Goal: Contribute content: Contribute content

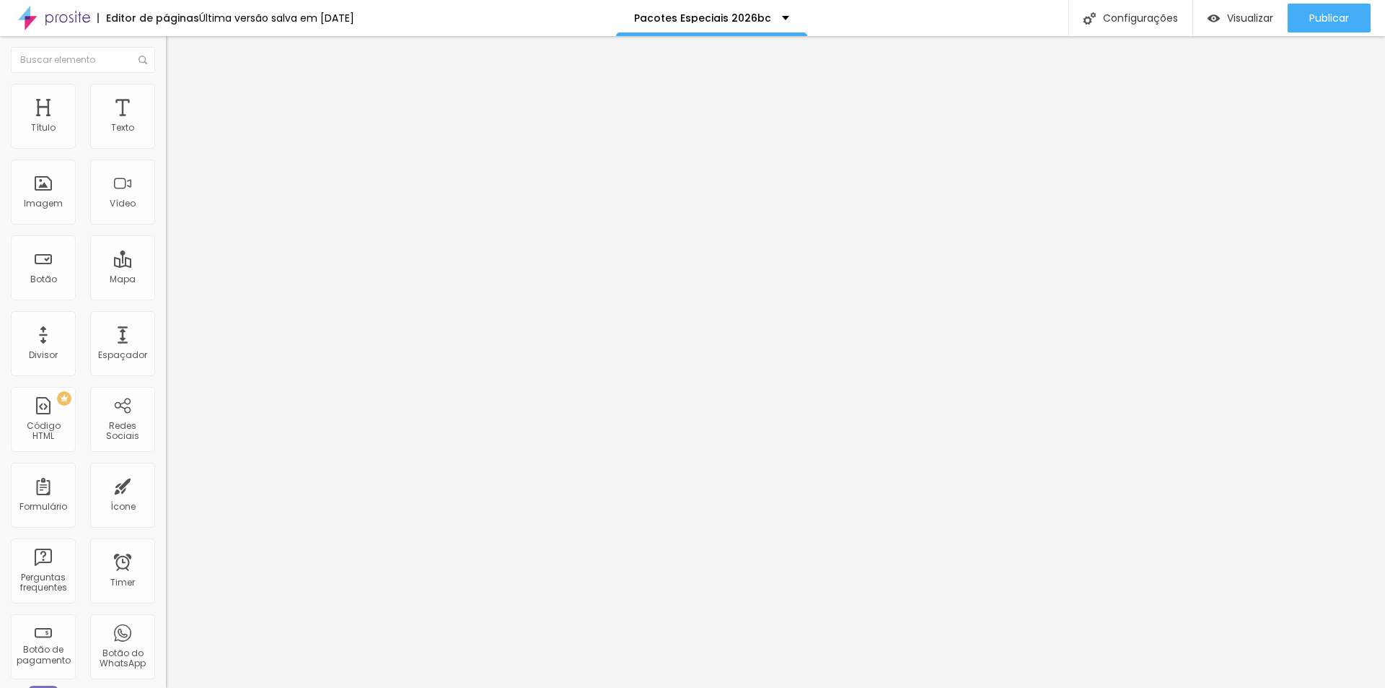
click at [166, 124] on span "Trocar imagem" at bounding box center [205, 118] width 79 height 12
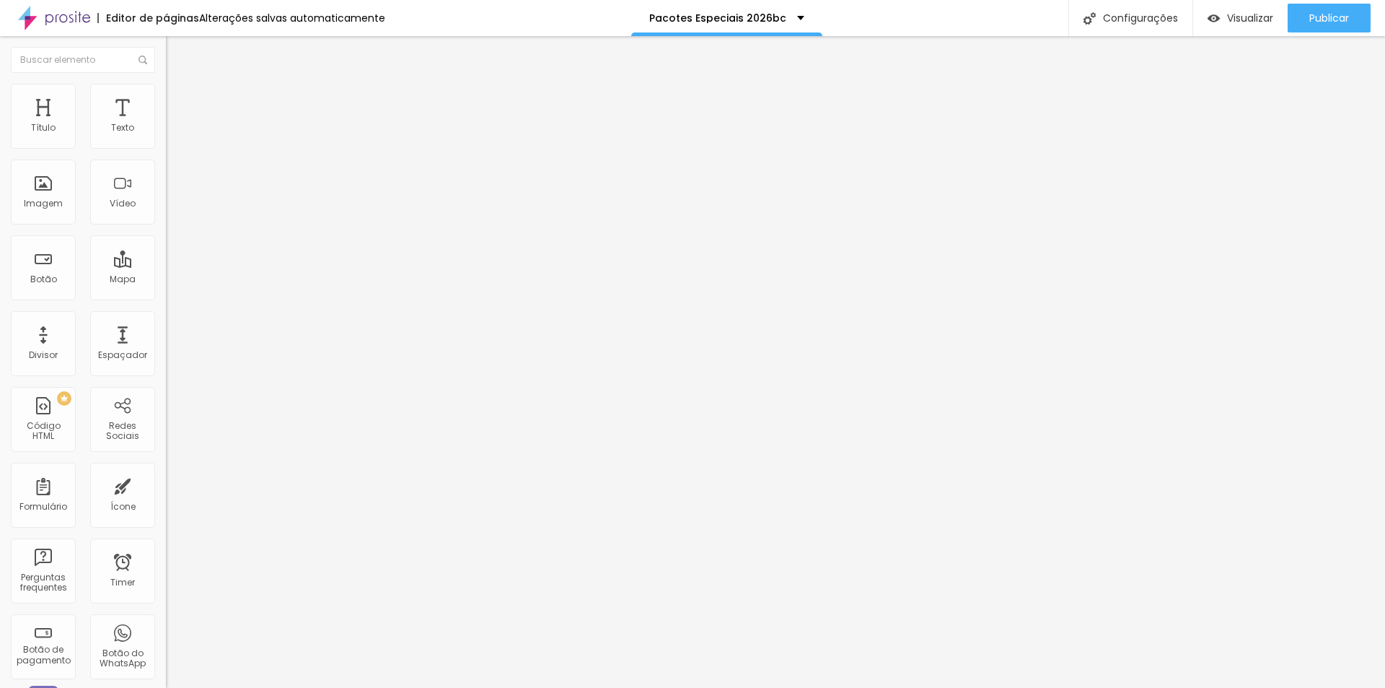
click at [166, 226] on span "Original" at bounding box center [183, 220] width 35 height 12
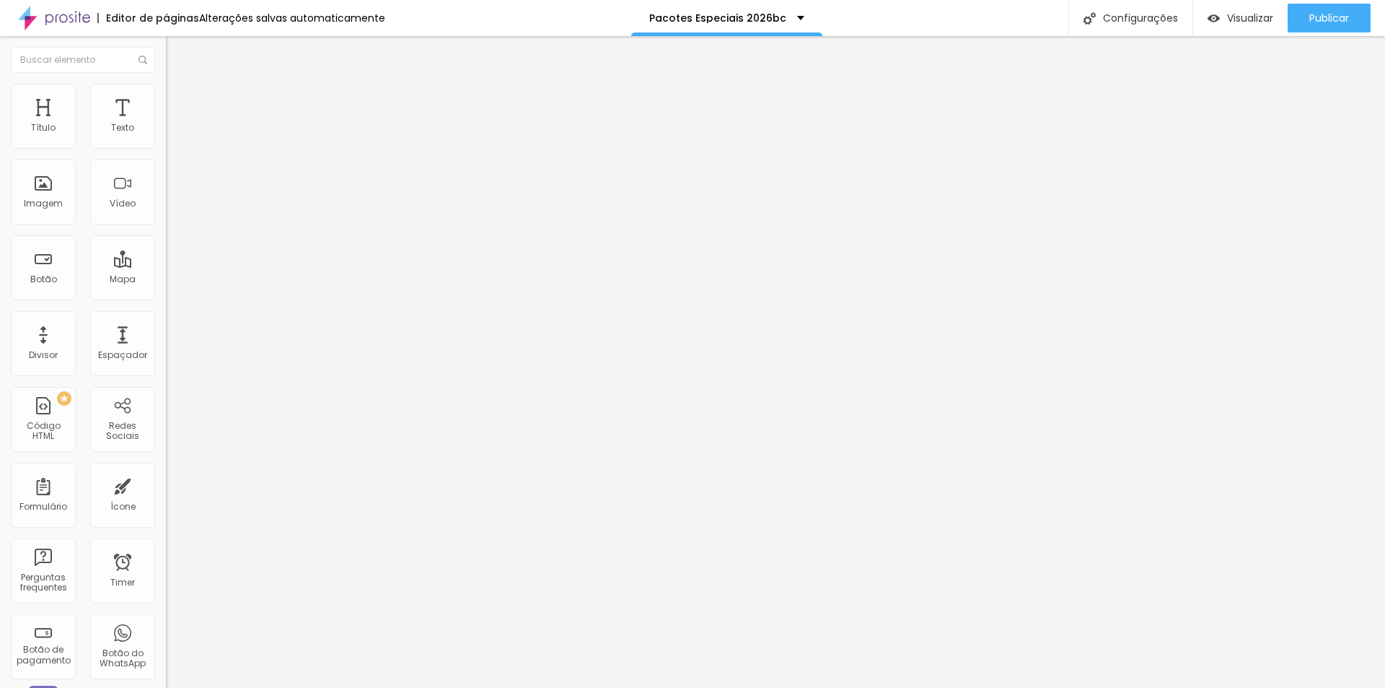
click at [166, 98] on li "Avançado" at bounding box center [249, 105] width 166 height 14
click at [166, 87] on li "Estilo" at bounding box center [249, 91] width 166 height 14
type input "95"
type input "90"
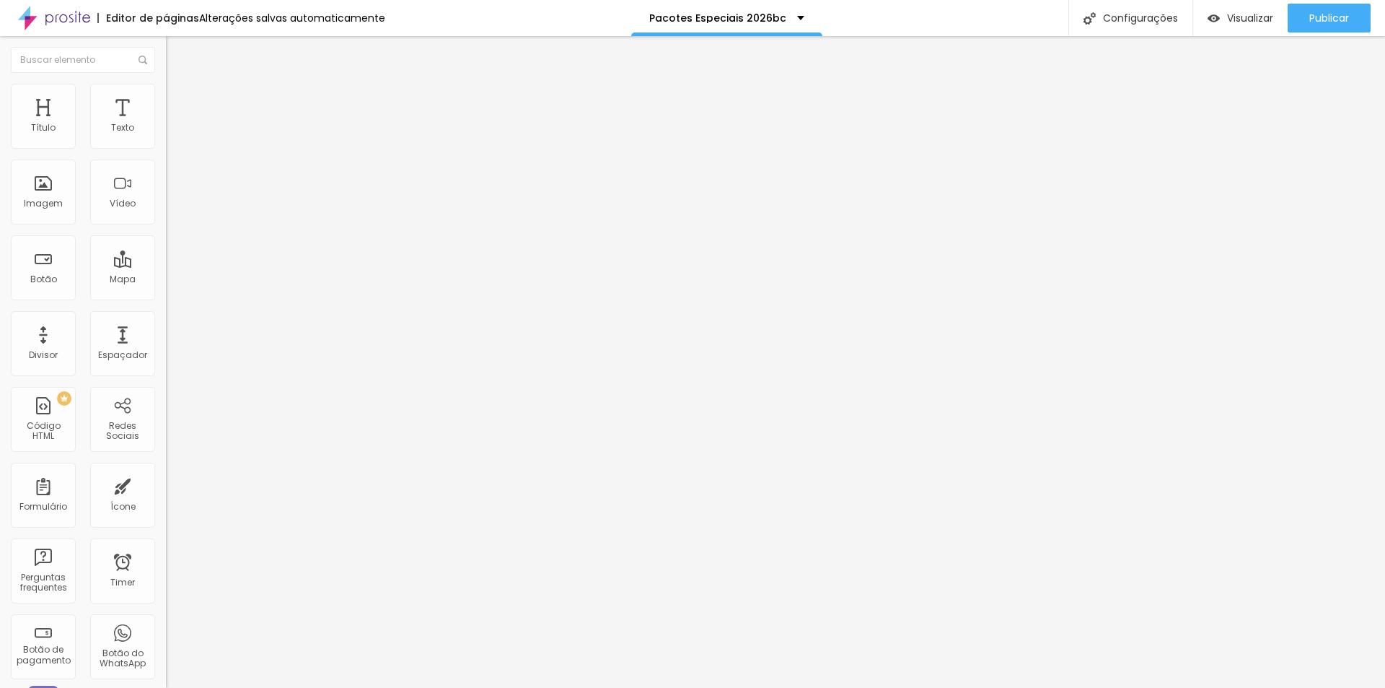
type input "90"
type input "85"
type input "80"
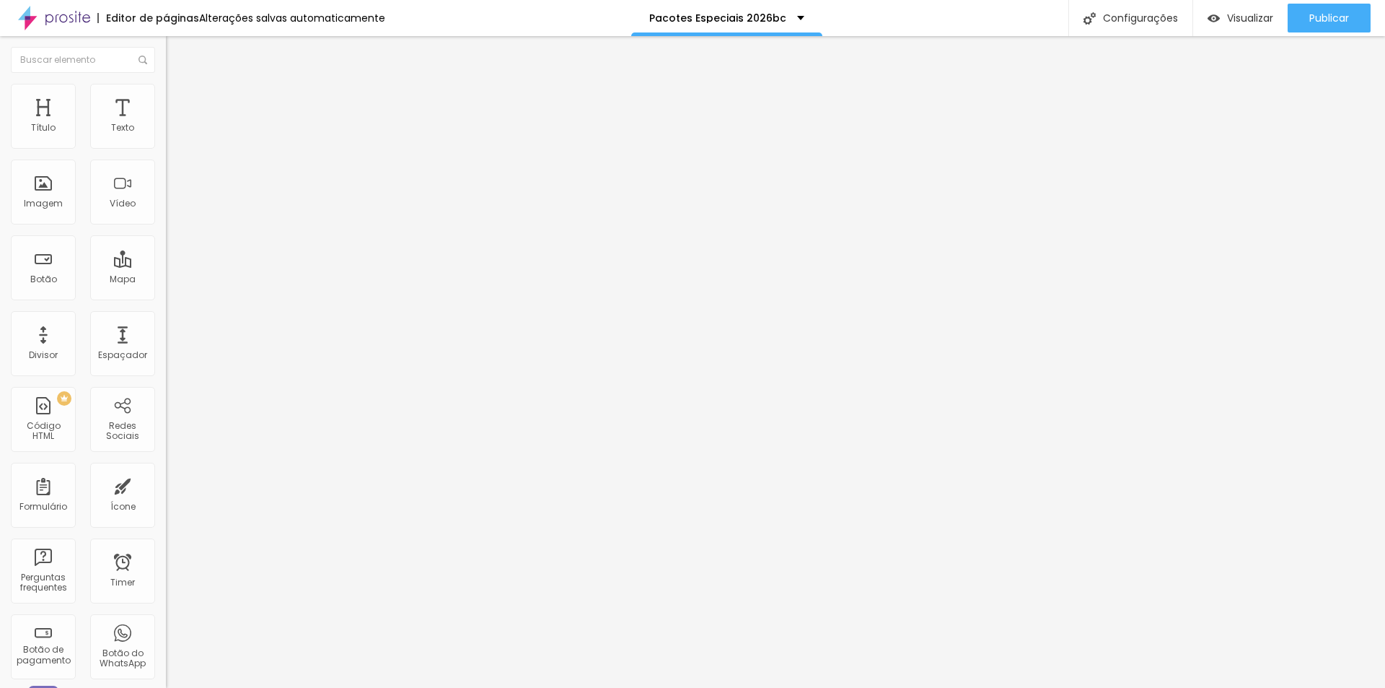
type input "75"
type input "70"
type input "65"
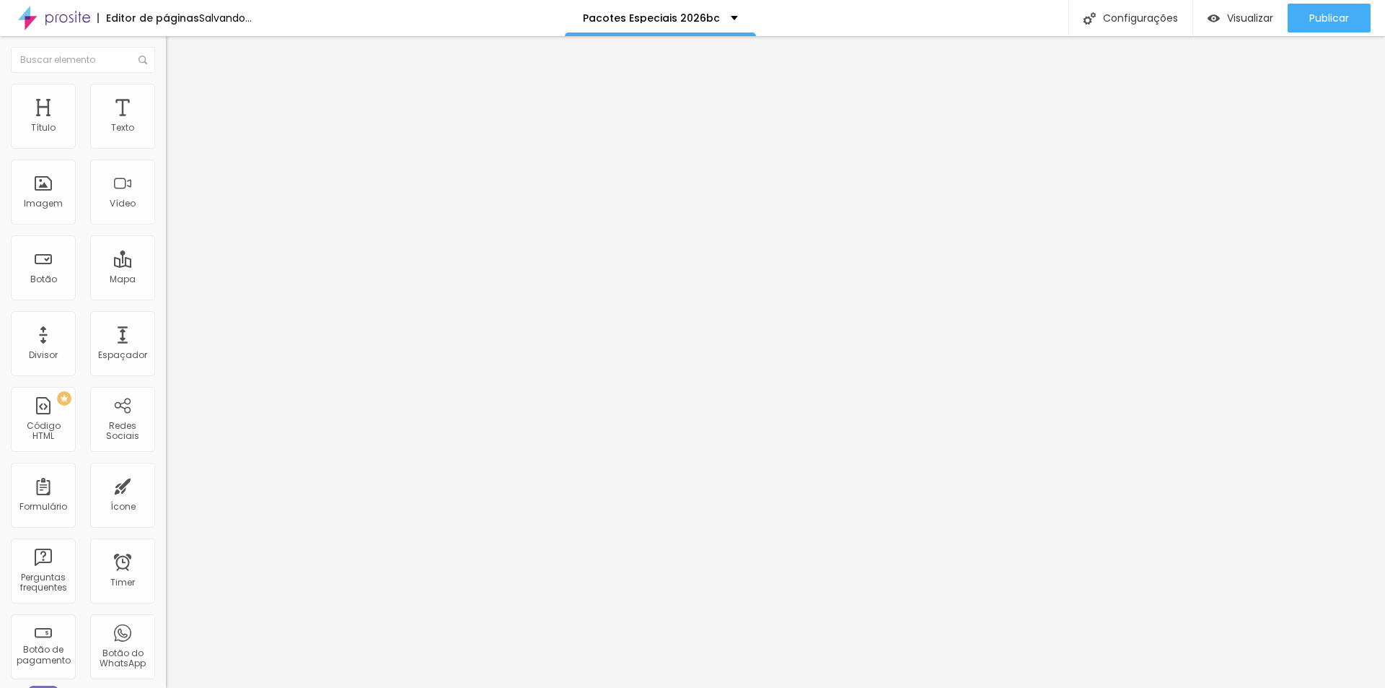
type input "65"
type input "70"
type input "75"
drag, startPoint x: 150, startPoint y: 153, endPoint x: 115, endPoint y: 159, distance: 36.0
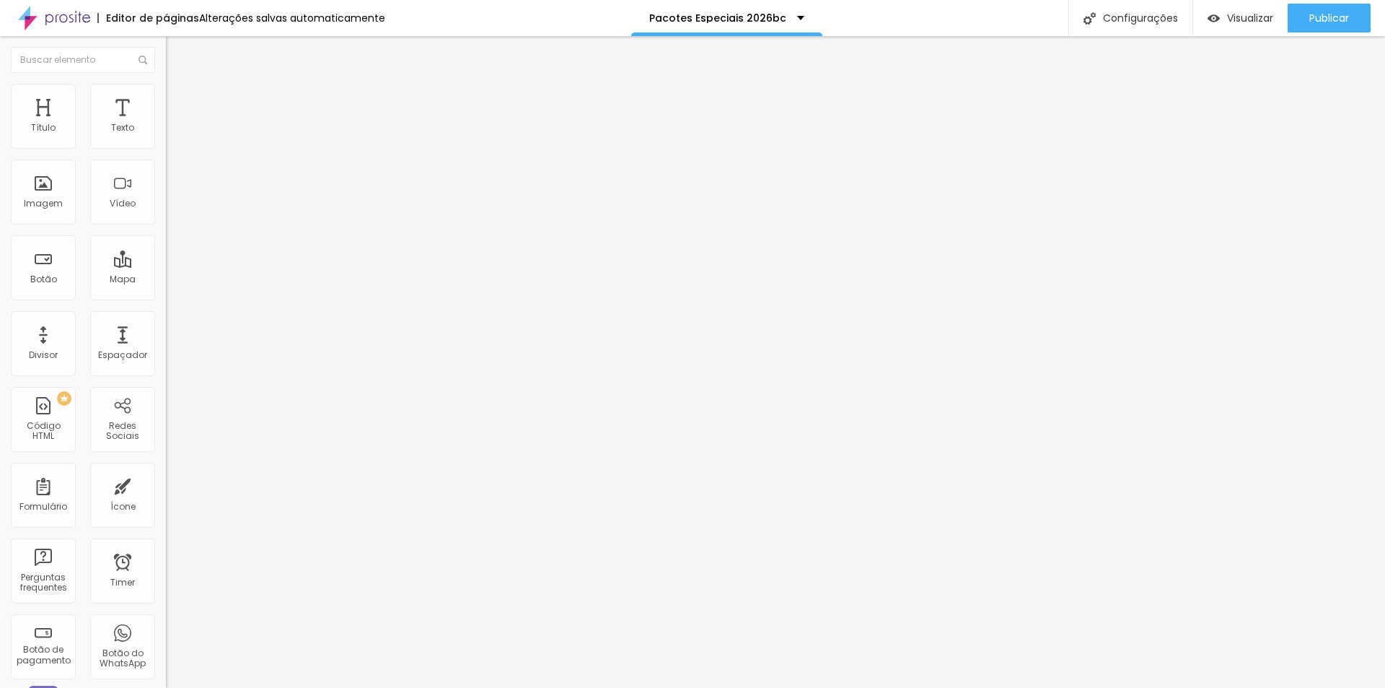
type input "75"
click at [166, 148] on input "range" at bounding box center [212, 142] width 93 height 12
click at [173, 133] on icon "button" at bounding box center [176, 130] width 6 height 6
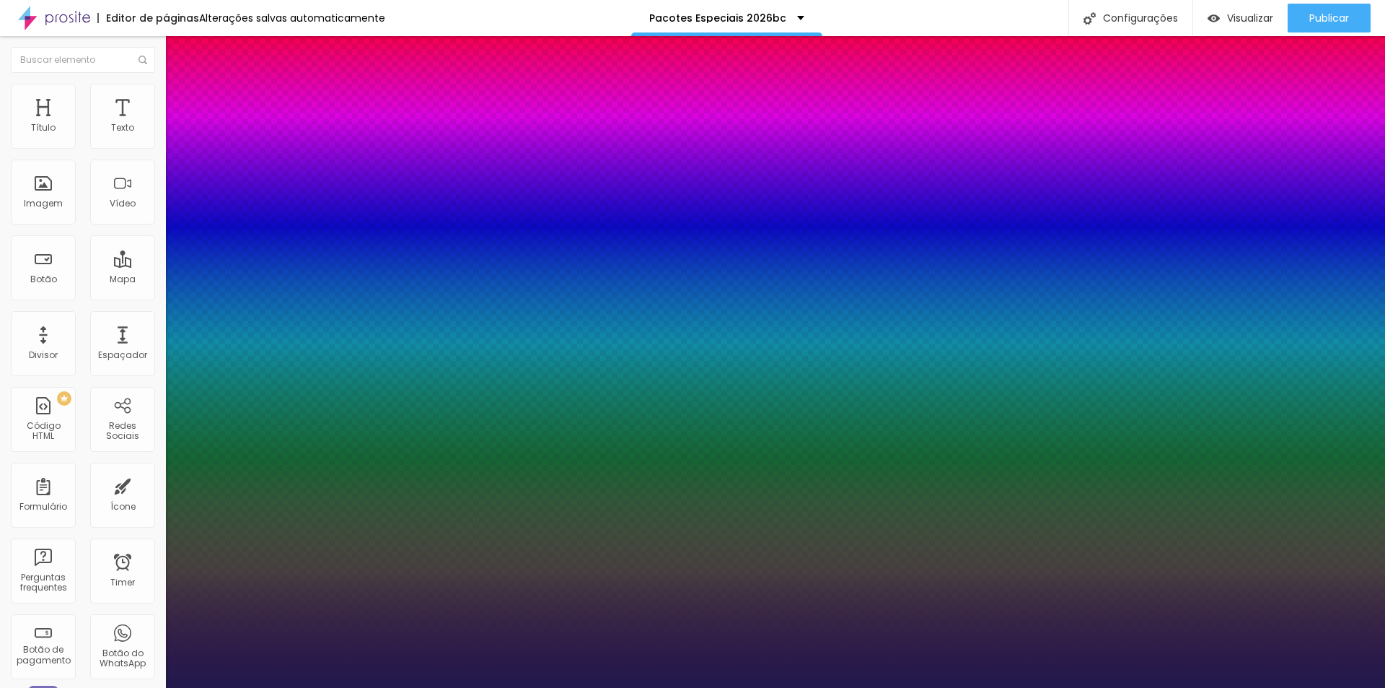
type input "1"
type input "1.4"
type input "1"
type input "1.5"
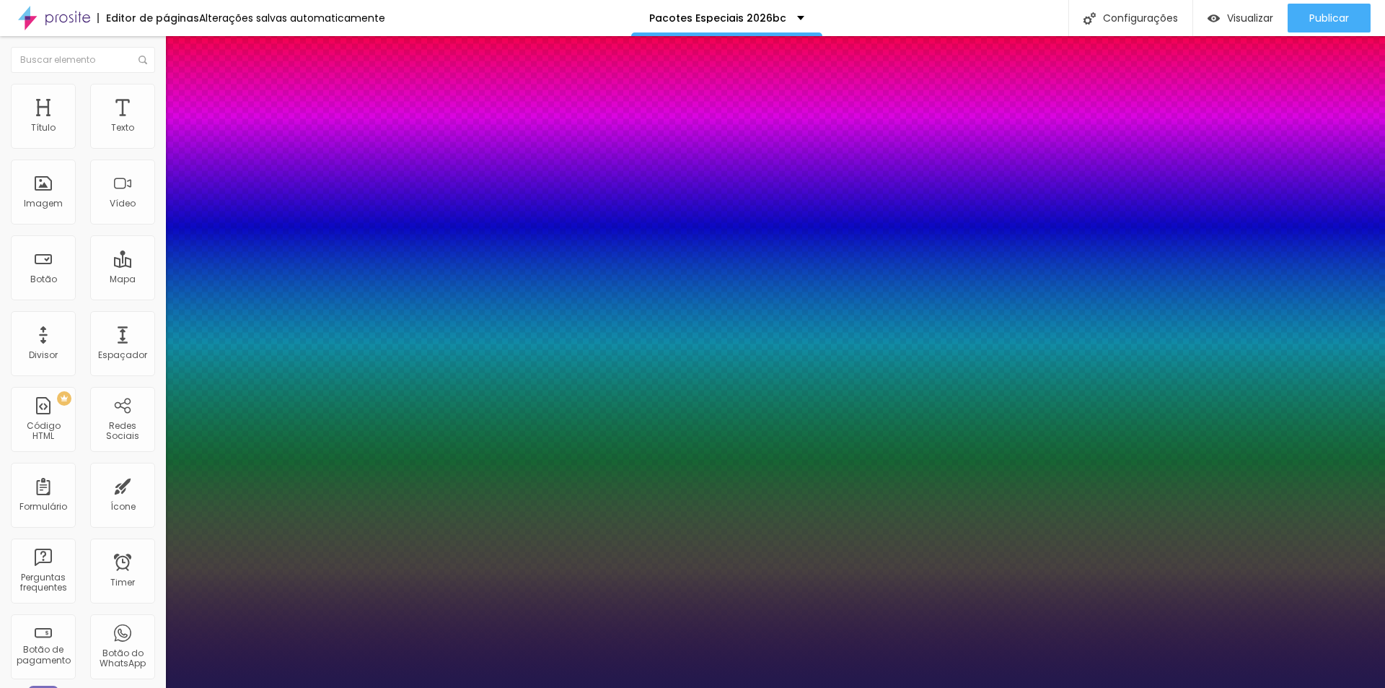
type input "1.5"
type input "1"
type input "1.6"
type input "1"
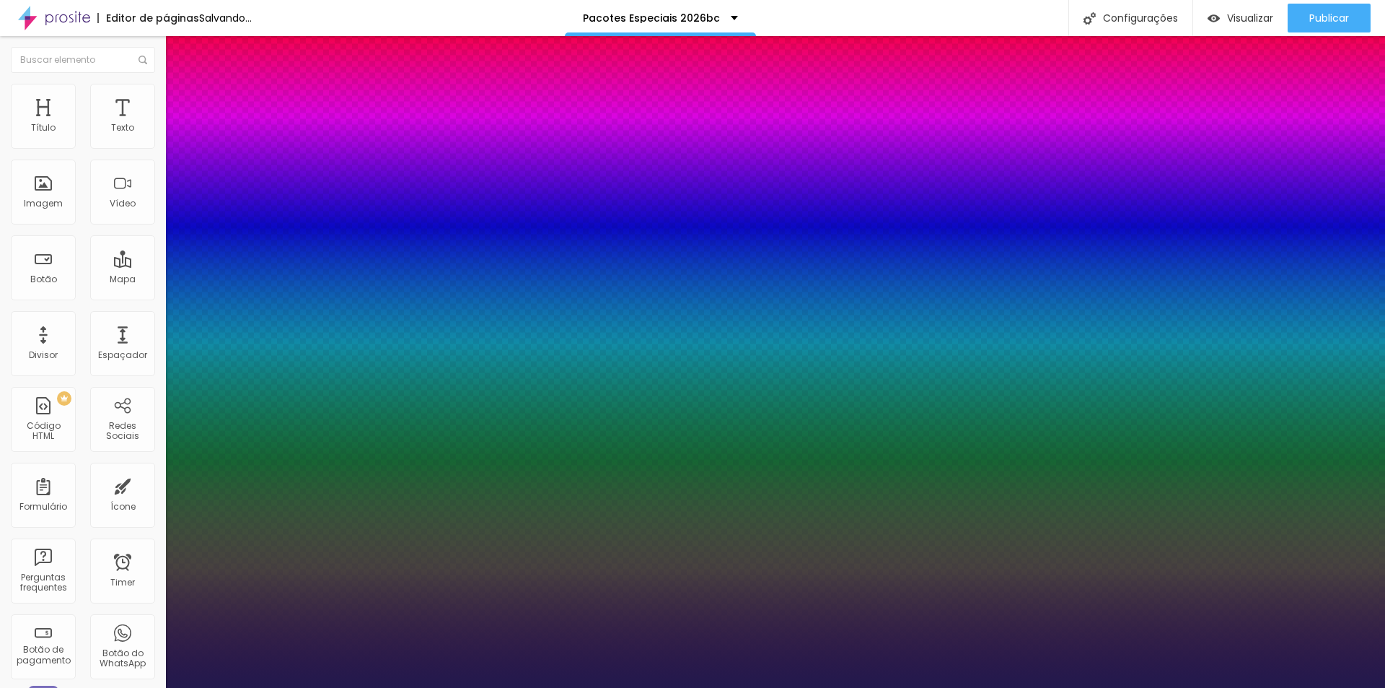
type input "1.7"
drag, startPoint x: 241, startPoint y: 348, endPoint x: 268, endPoint y: 351, distance: 26.9
type input "1.7"
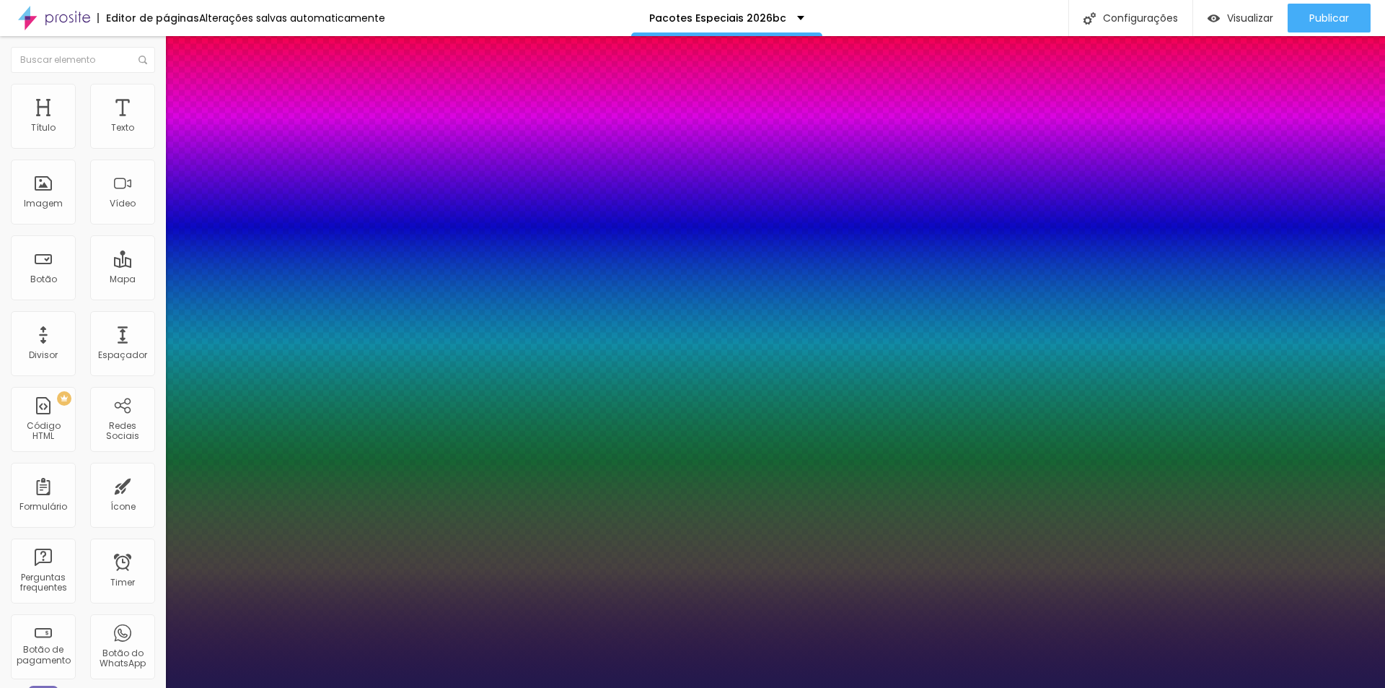
click at [967, 687] on div at bounding box center [692, 688] width 1385 height 0
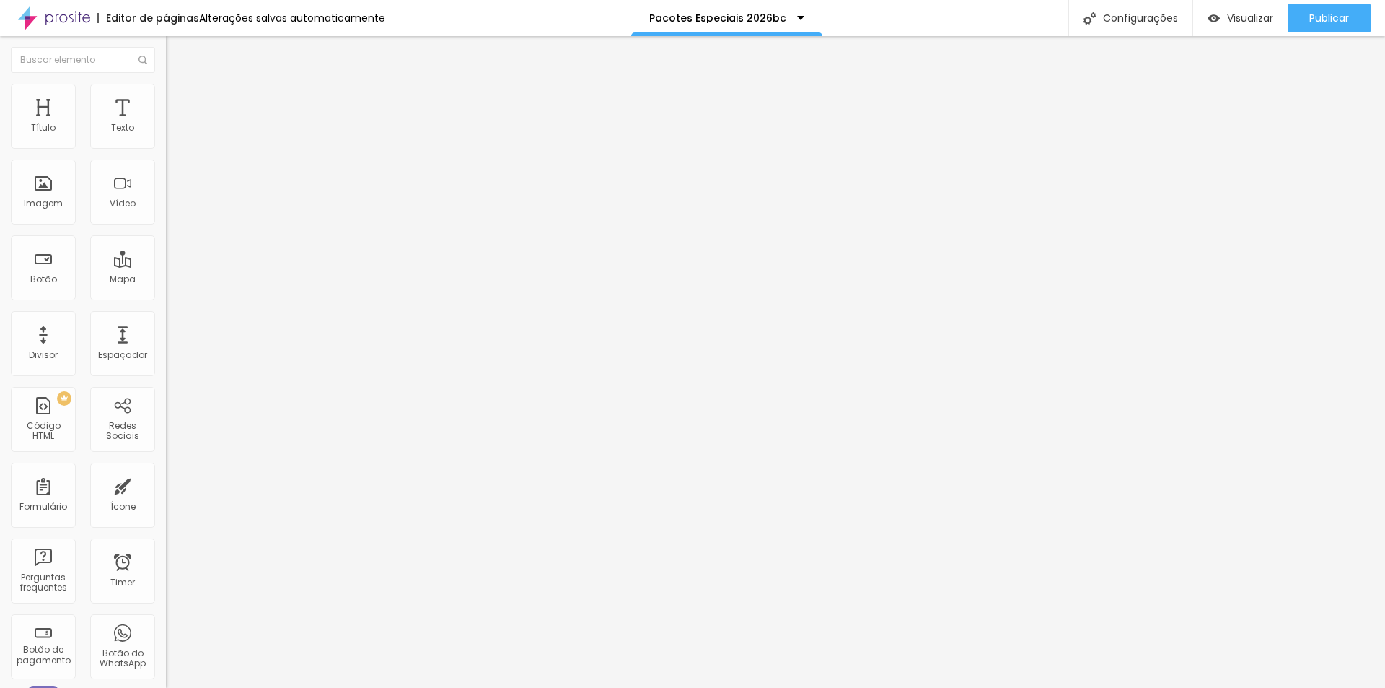
click at [166, 84] on img at bounding box center [172, 90] width 13 height 13
type input "80"
type input "85"
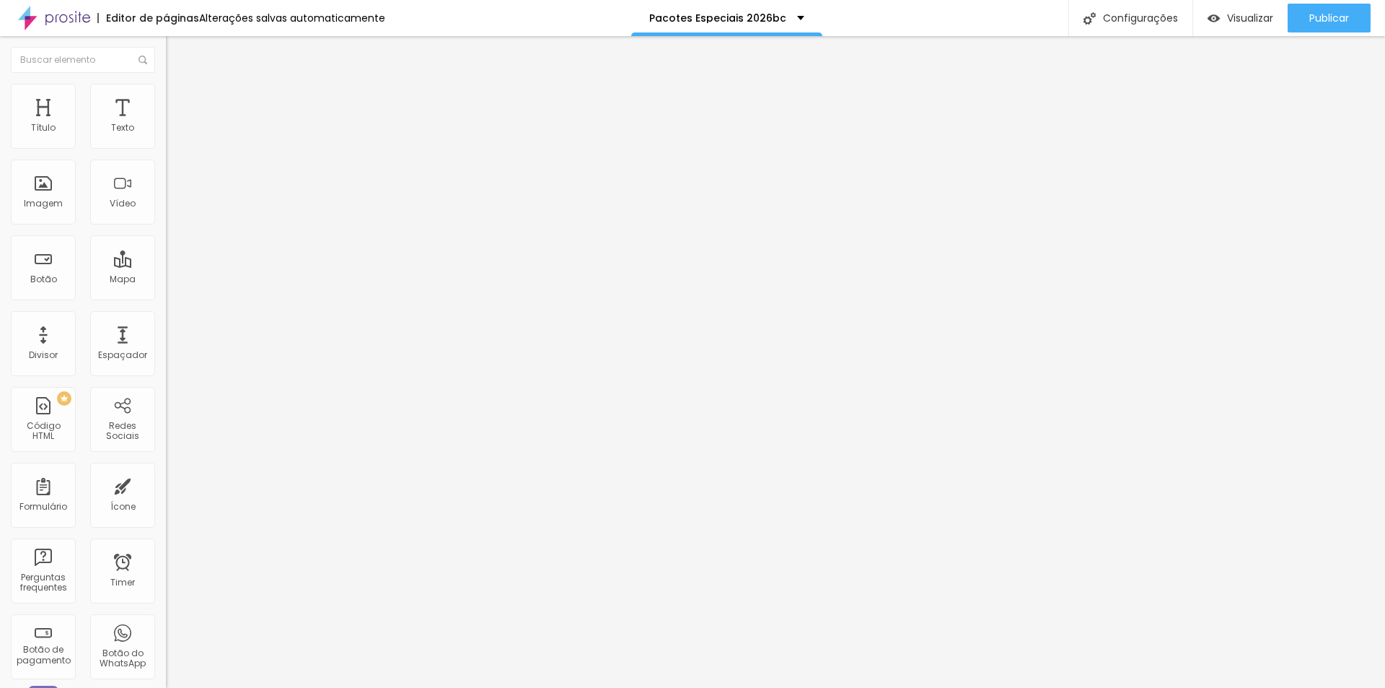
type input "95"
type input "100"
type input "95"
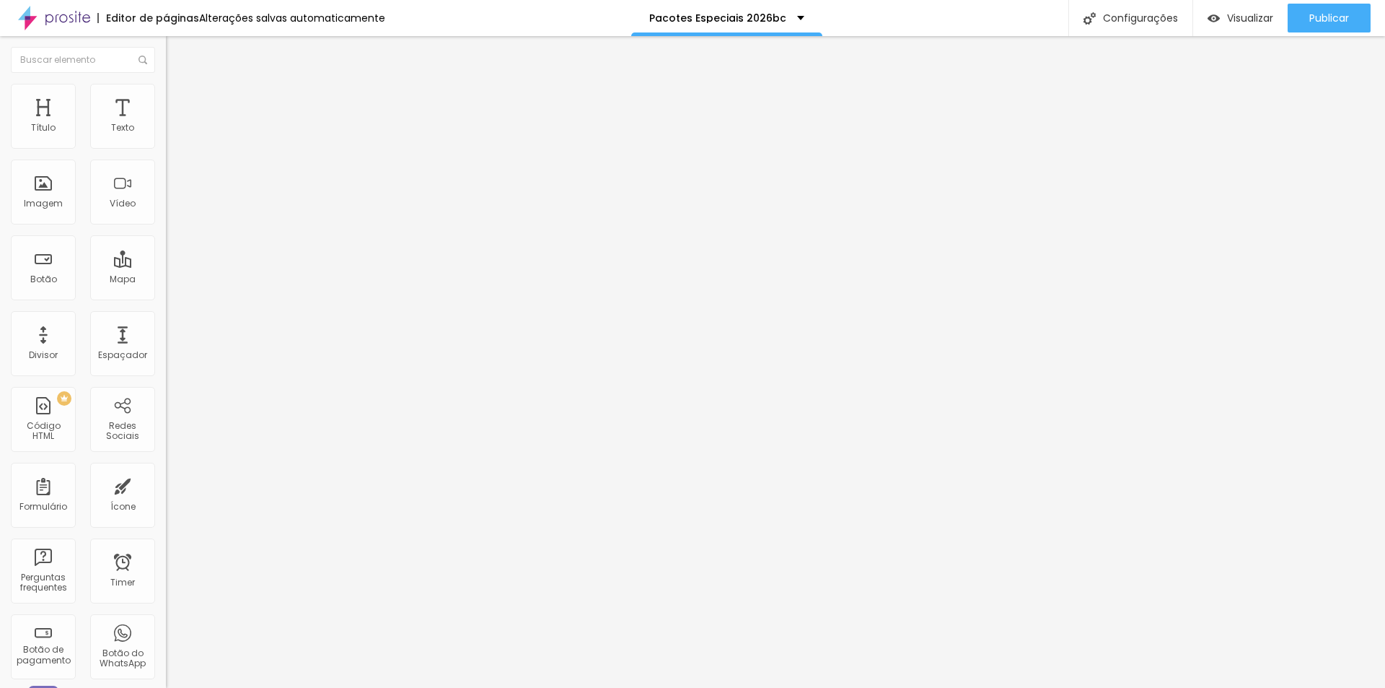
type input "95"
type input "100"
drag, startPoint x: 121, startPoint y: 155, endPoint x: 152, endPoint y: 154, distance: 31.8
type input "100"
click at [166, 148] on input "range" at bounding box center [212, 142] width 93 height 12
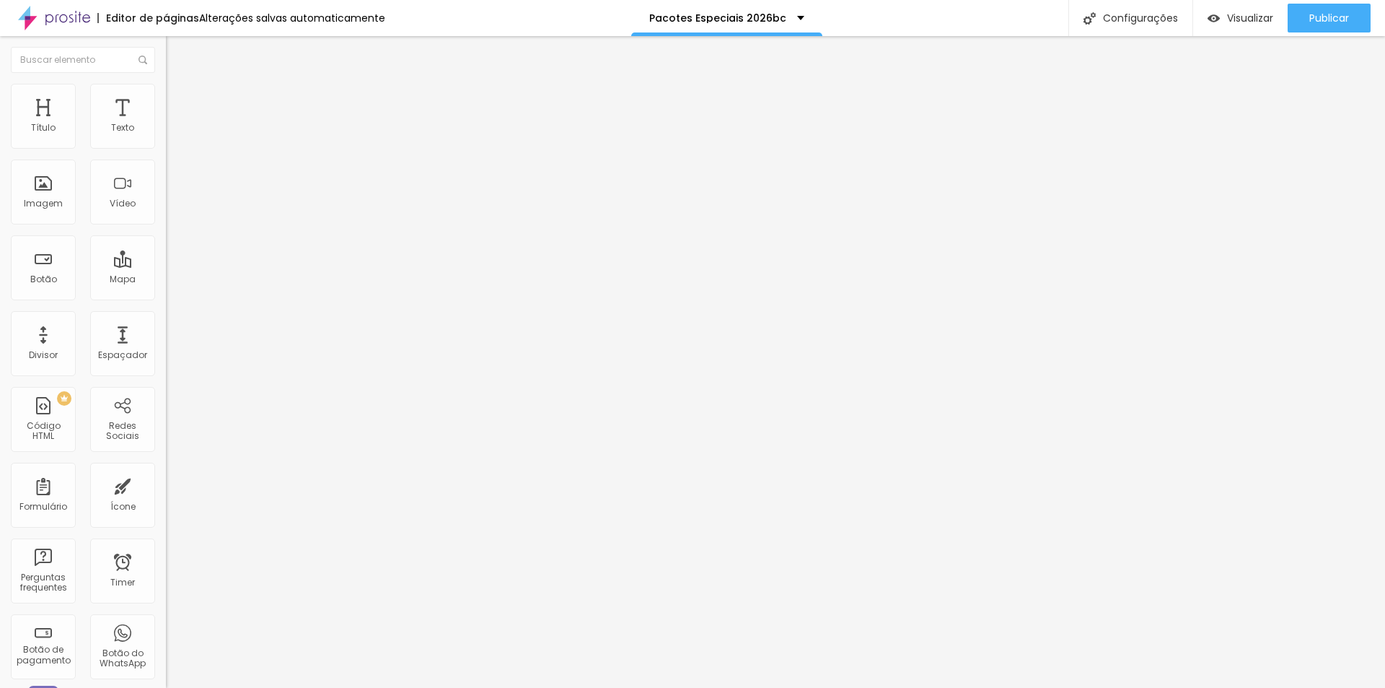
click at [166, 89] on li "Estilo" at bounding box center [249, 91] width 166 height 14
click at [166, 95] on li "Estilo" at bounding box center [249, 91] width 166 height 14
click at [166, 124] on span "Trocar imagem" at bounding box center [205, 118] width 79 height 12
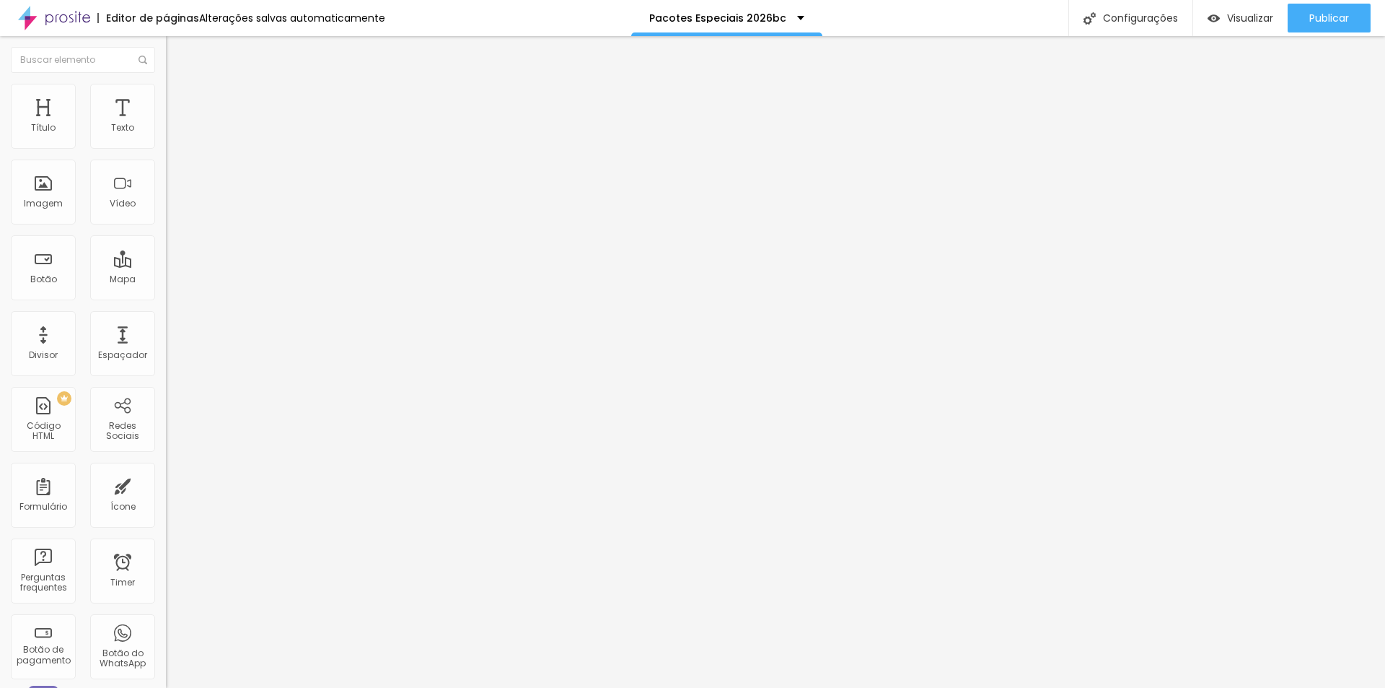
click at [166, 92] on img at bounding box center [172, 90] width 13 height 13
click at [179, 102] on span "Avançado" at bounding box center [203, 108] width 48 height 12
type input "7"
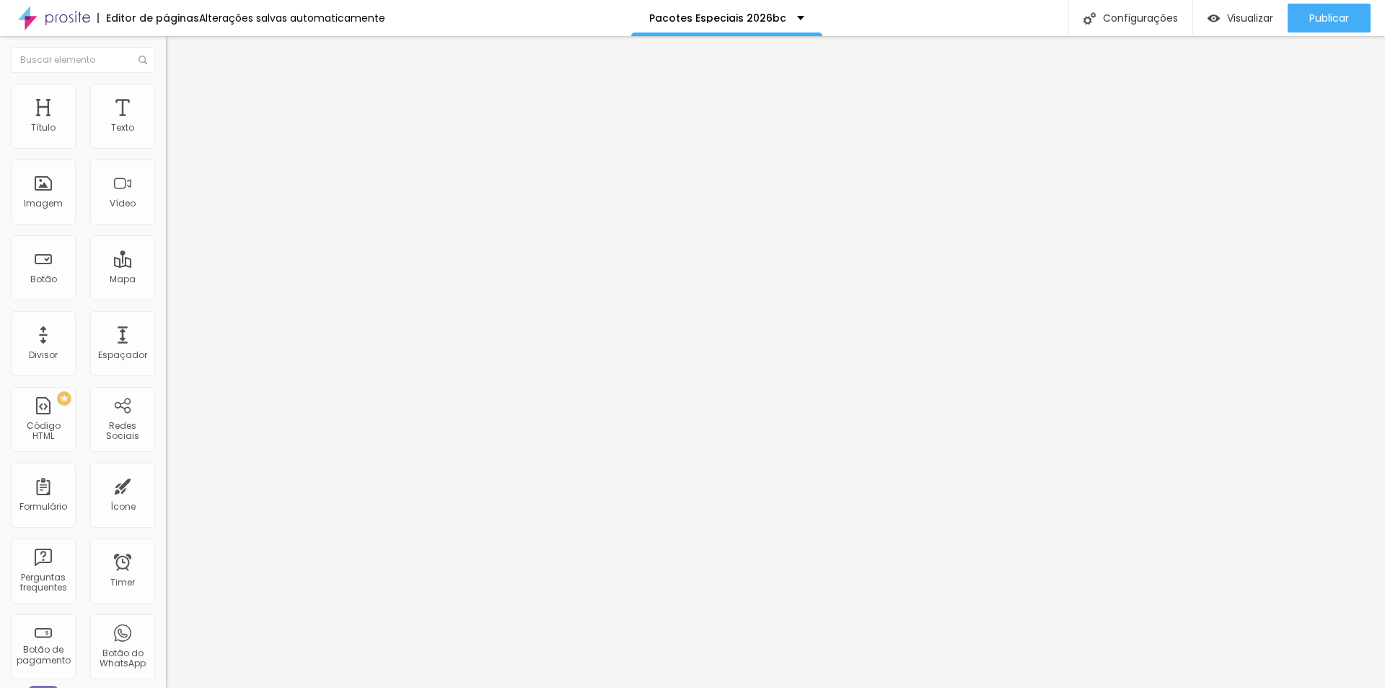
type input "5"
type input "4"
type input "3"
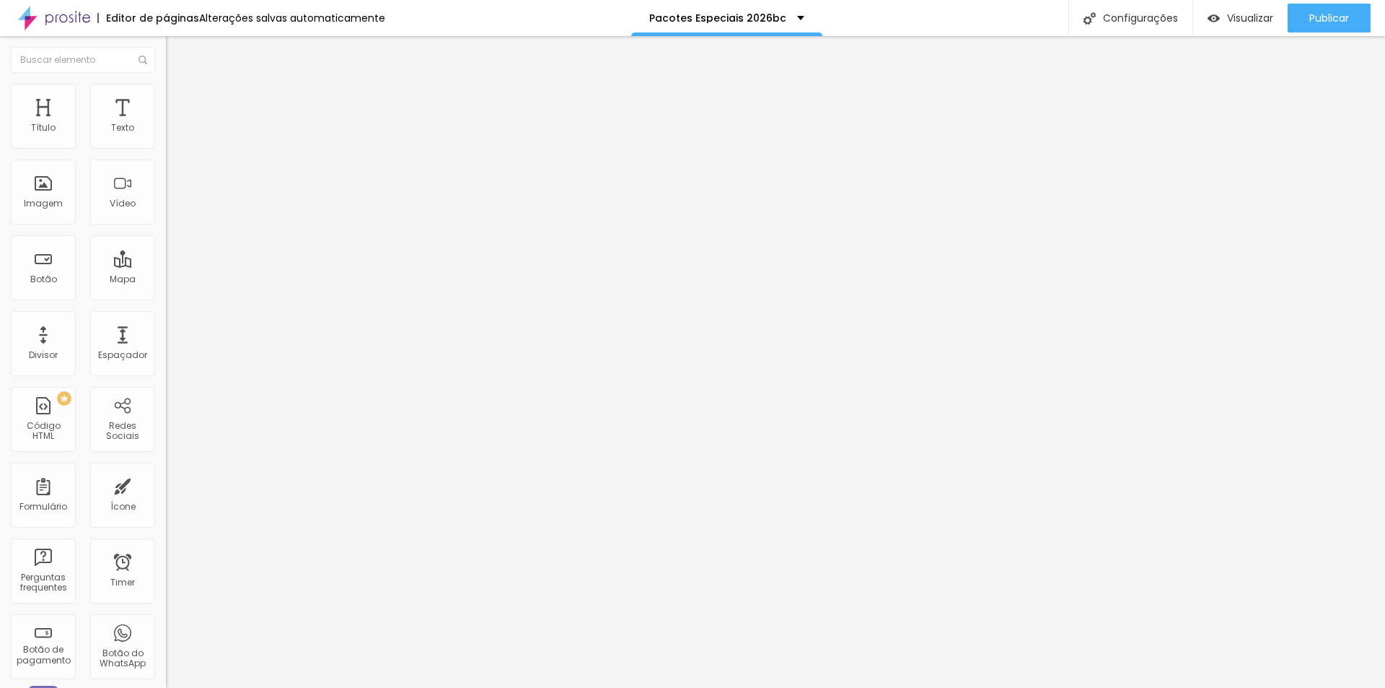
type input "3"
type input "2"
type input "1"
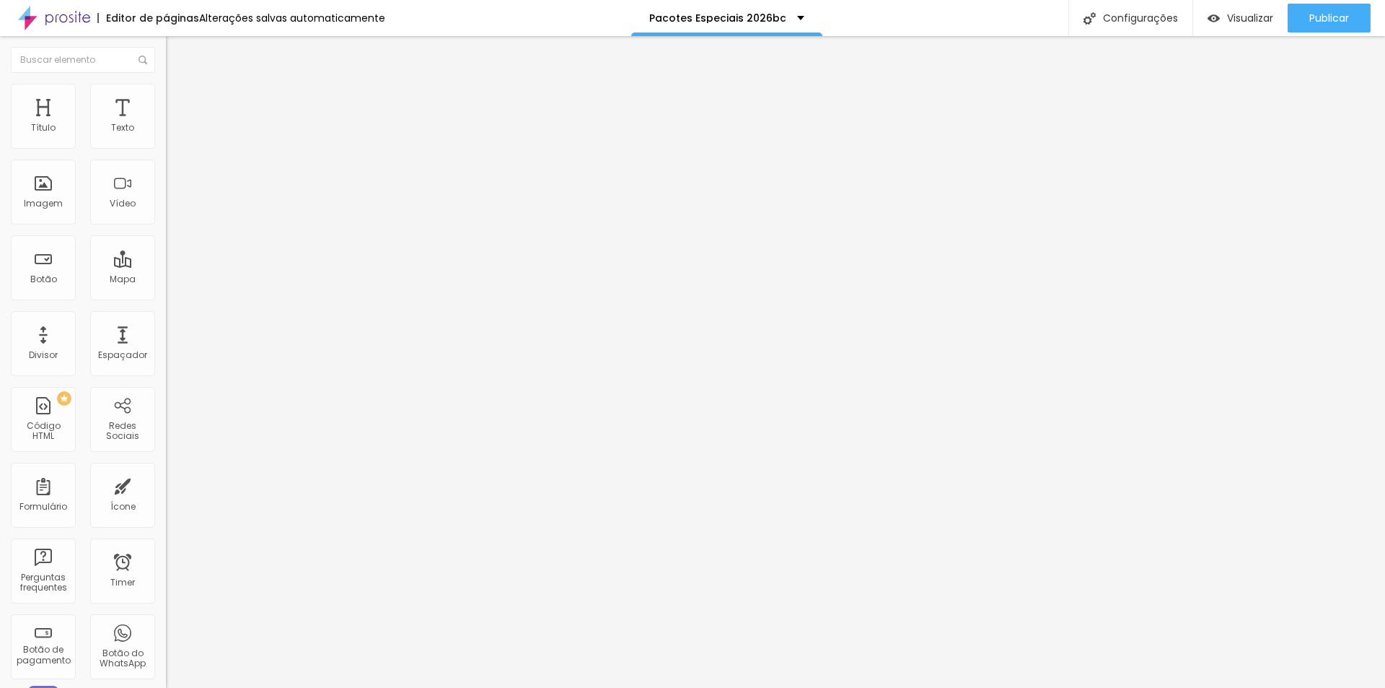
type input "0"
type input "7"
type input "10"
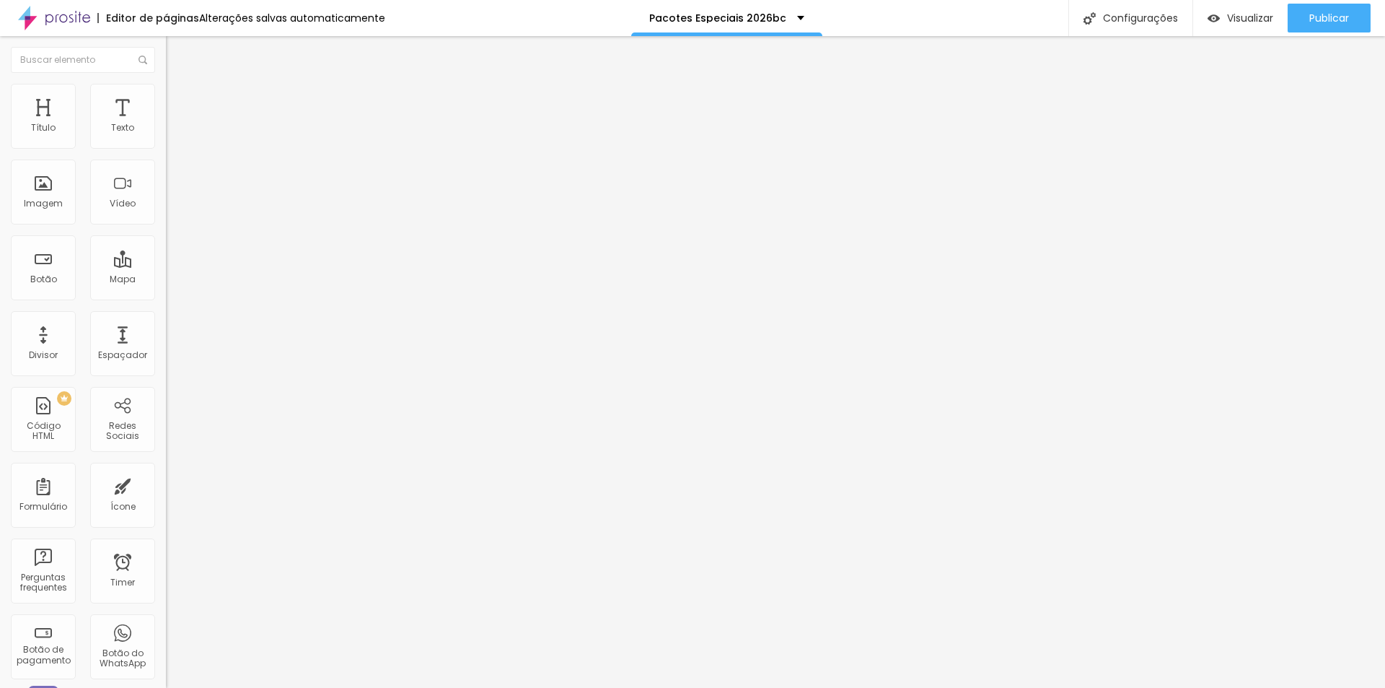
type input "10"
type input "12"
type input "13"
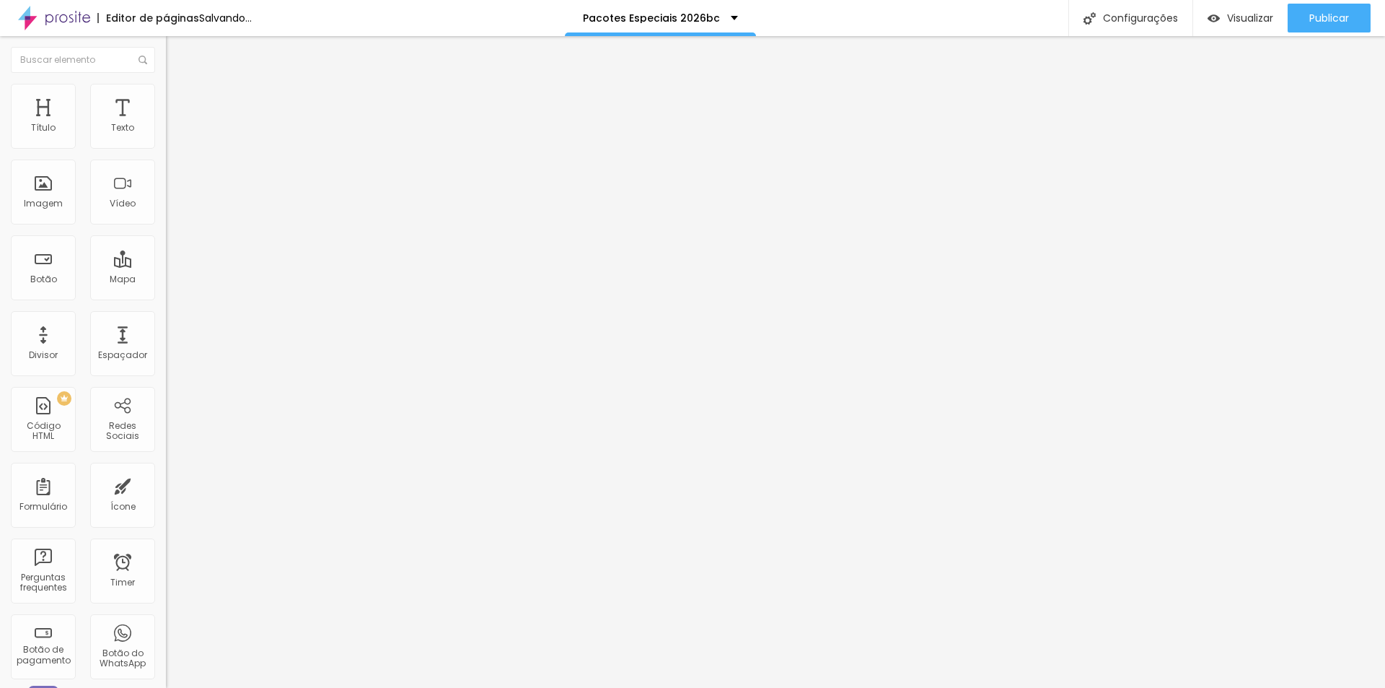
type input "13"
click at [166, 484] on input "range" at bounding box center [212, 490] width 93 height 12
click at [166, 84] on li "Conteúdo" at bounding box center [249, 76] width 166 height 14
click at [166, 95] on li "Estilo" at bounding box center [249, 91] width 166 height 14
click at [166, 98] on li "Avançado" at bounding box center [249, 105] width 166 height 14
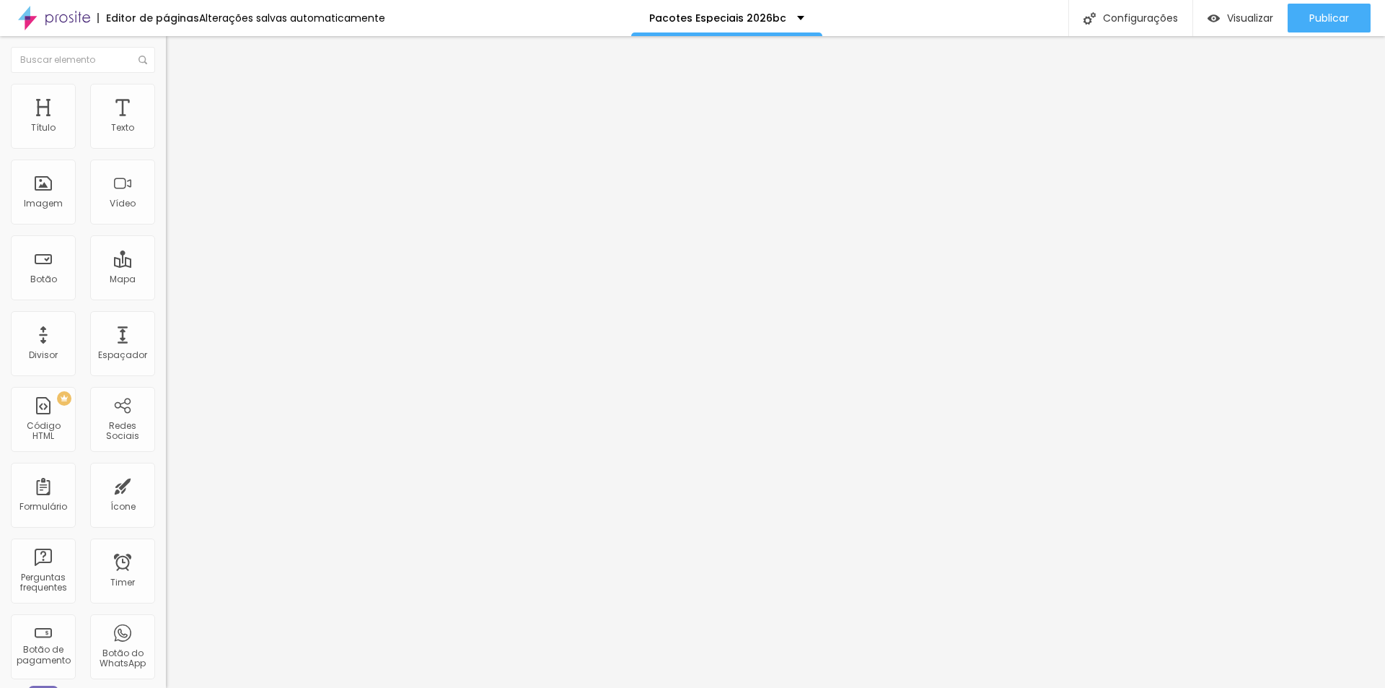
click at [179, 100] on span "Estilo" at bounding box center [190, 93] width 22 height 12
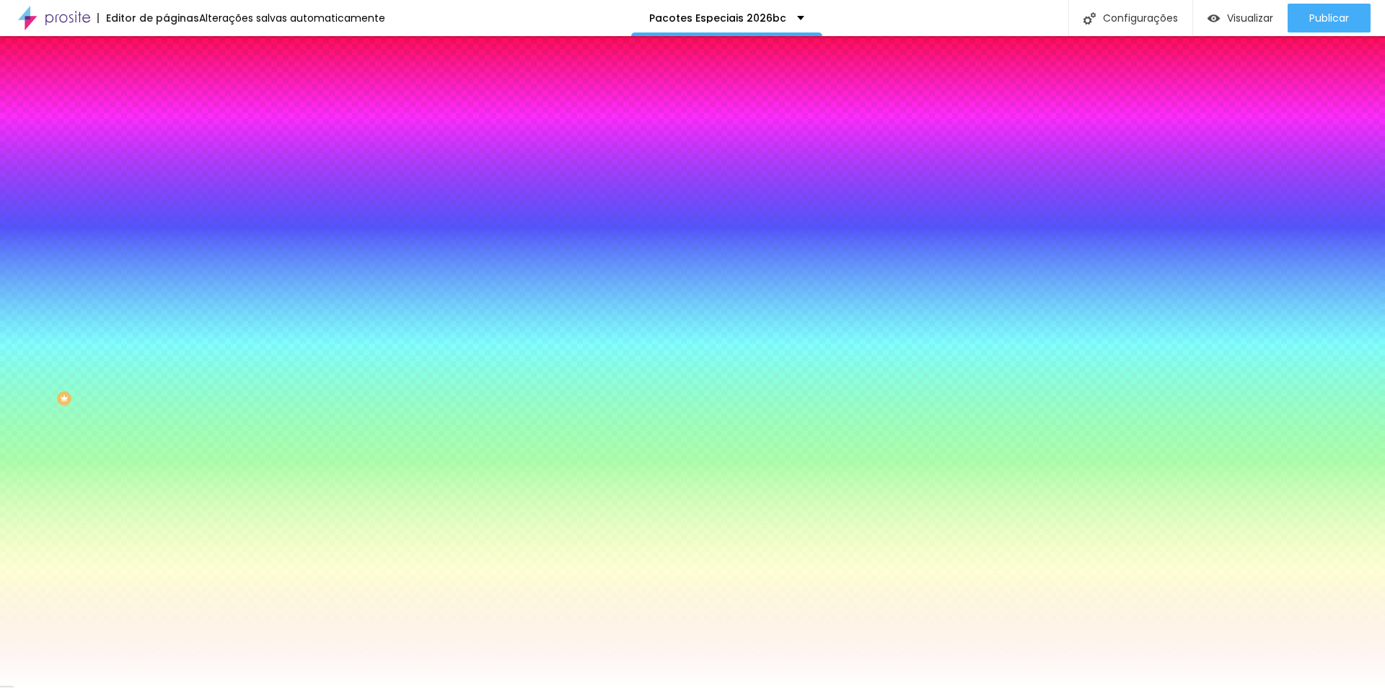
click at [179, 102] on span "Avançado" at bounding box center [203, 108] width 48 height 12
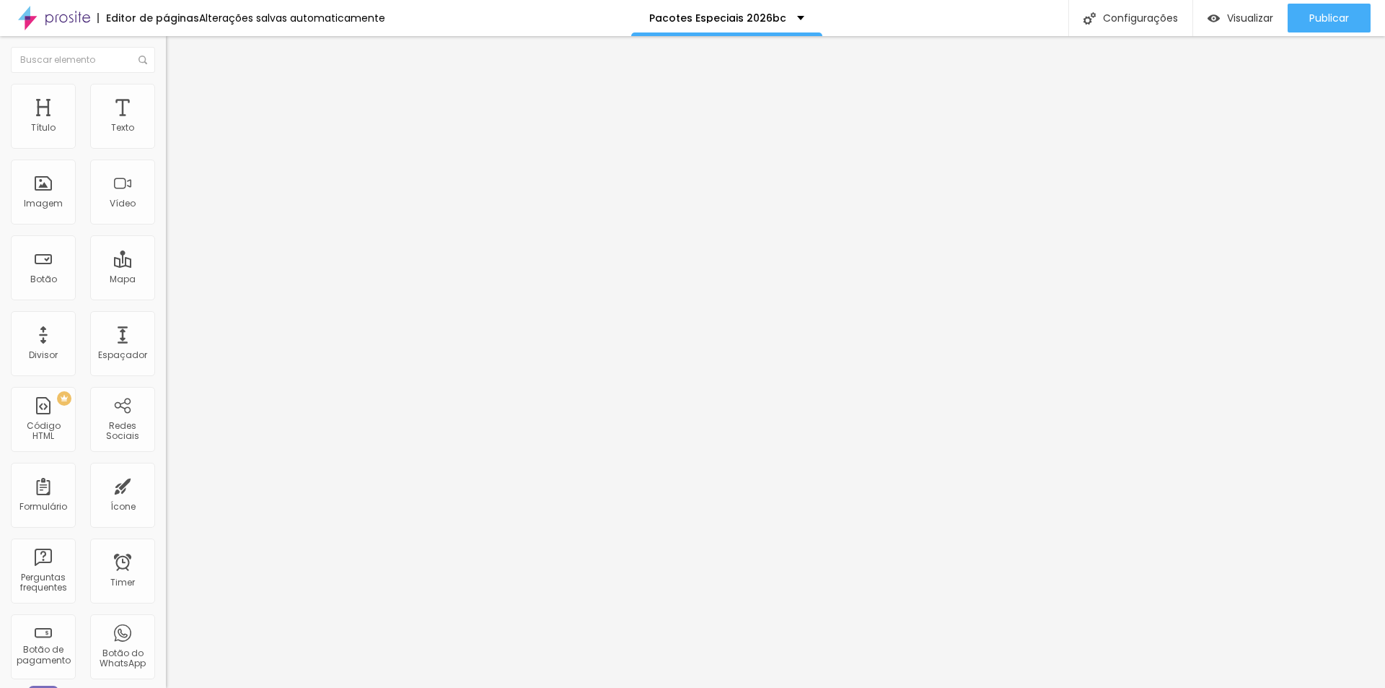
type input "5"
type input "0"
drag, startPoint x: 58, startPoint y: 143, endPoint x: 0, endPoint y: 136, distance: 58.1
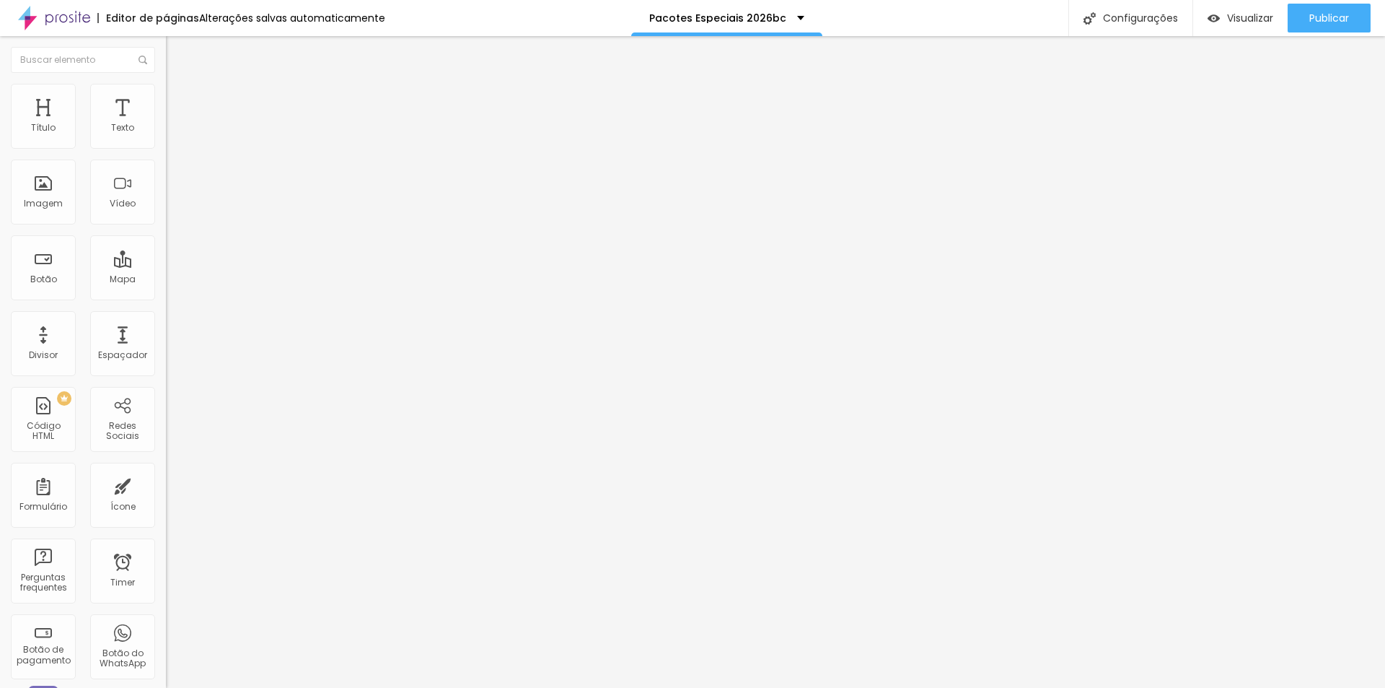
type input "0"
click at [166, 280] on input "range" at bounding box center [212, 286] width 93 height 12
click at [166, 95] on li "Estilo" at bounding box center [249, 91] width 166 height 14
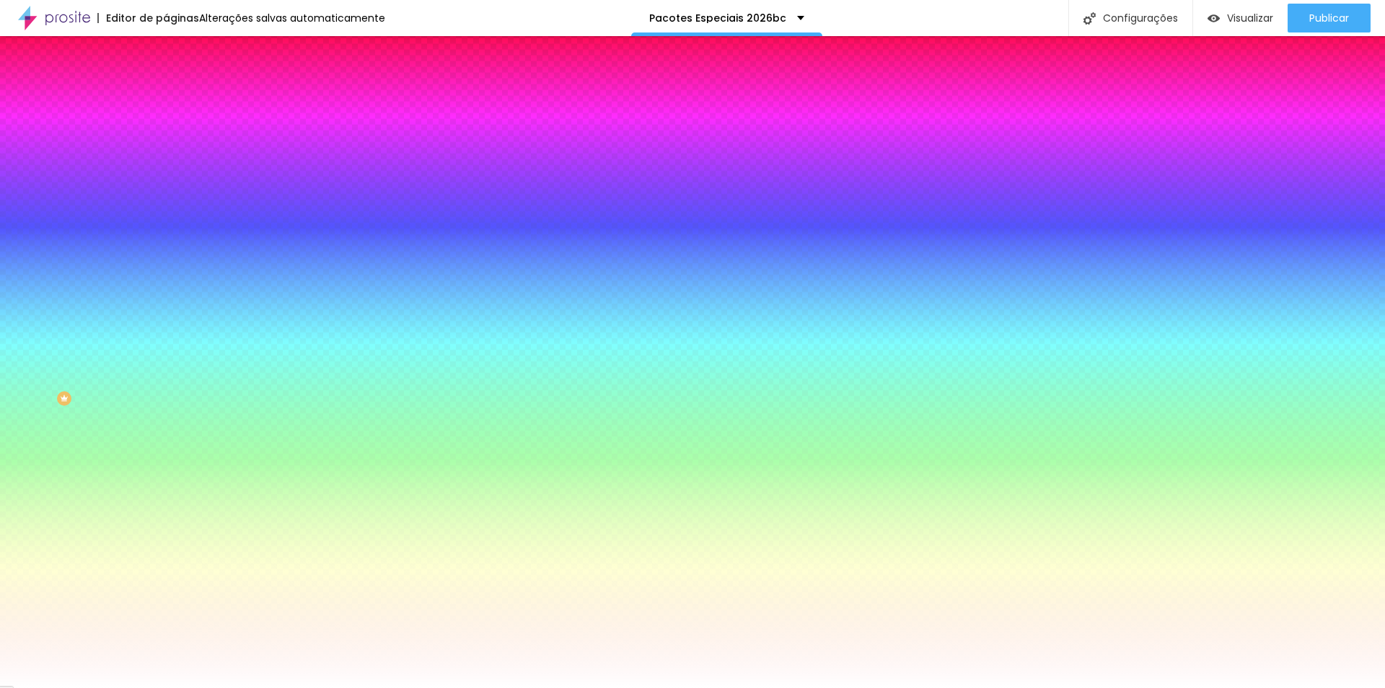
click at [166, 98] on img at bounding box center [172, 104] width 13 height 13
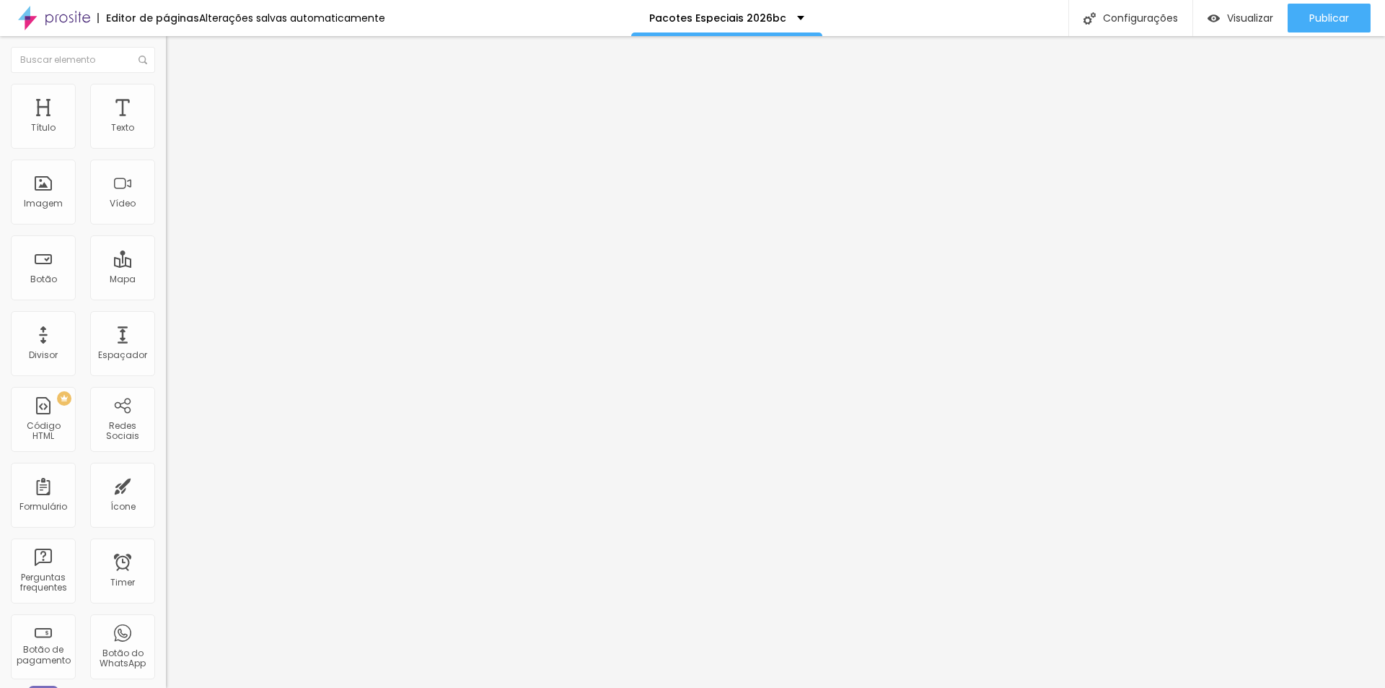
type input "0"
drag, startPoint x: 59, startPoint y: 141, endPoint x: 0, endPoint y: 139, distance: 59.2
type input "0"
click at [166, 280] on input "range" at bounding box center [212, 286] width 93 height 12
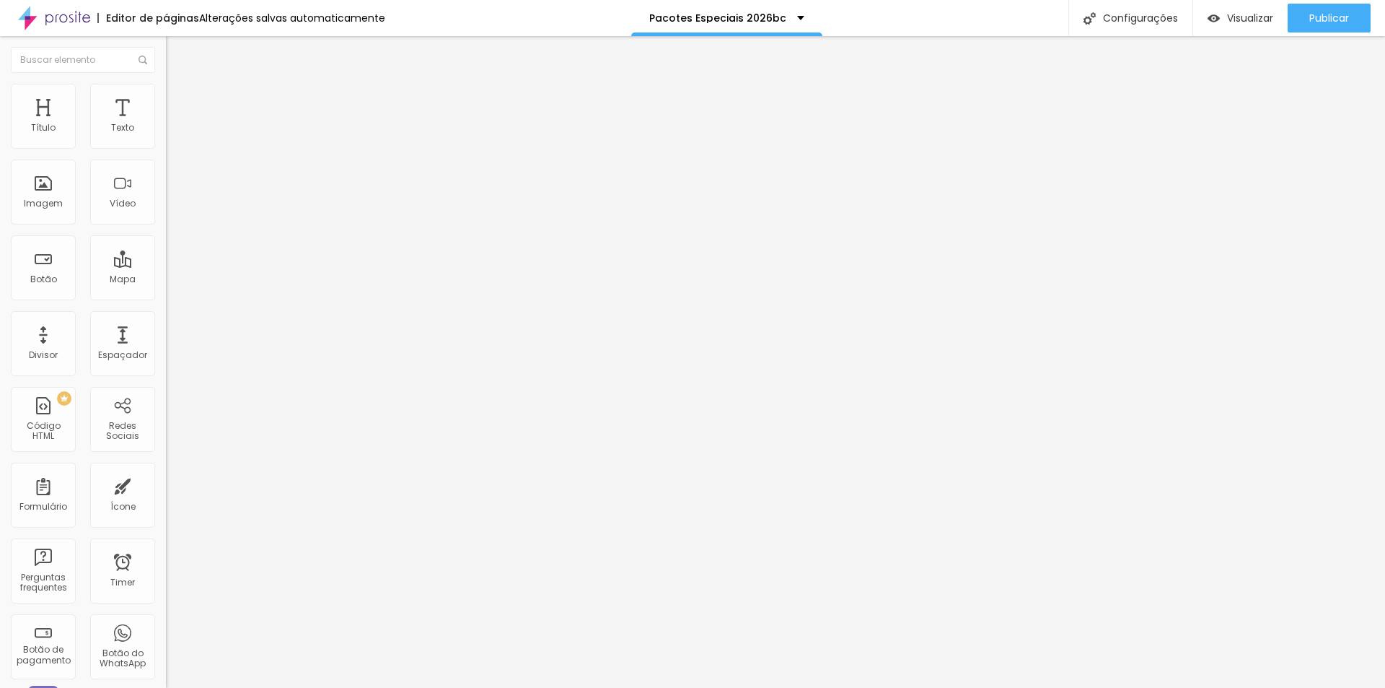
click at [166, 91] on ul "Conteúdo Estilo Avançado" at bounding box center [249, 90] width 166 height 43
click at [166, 91] on img at bounding box center [172, 90] width 13 height 13
type input "80"
type input "85"
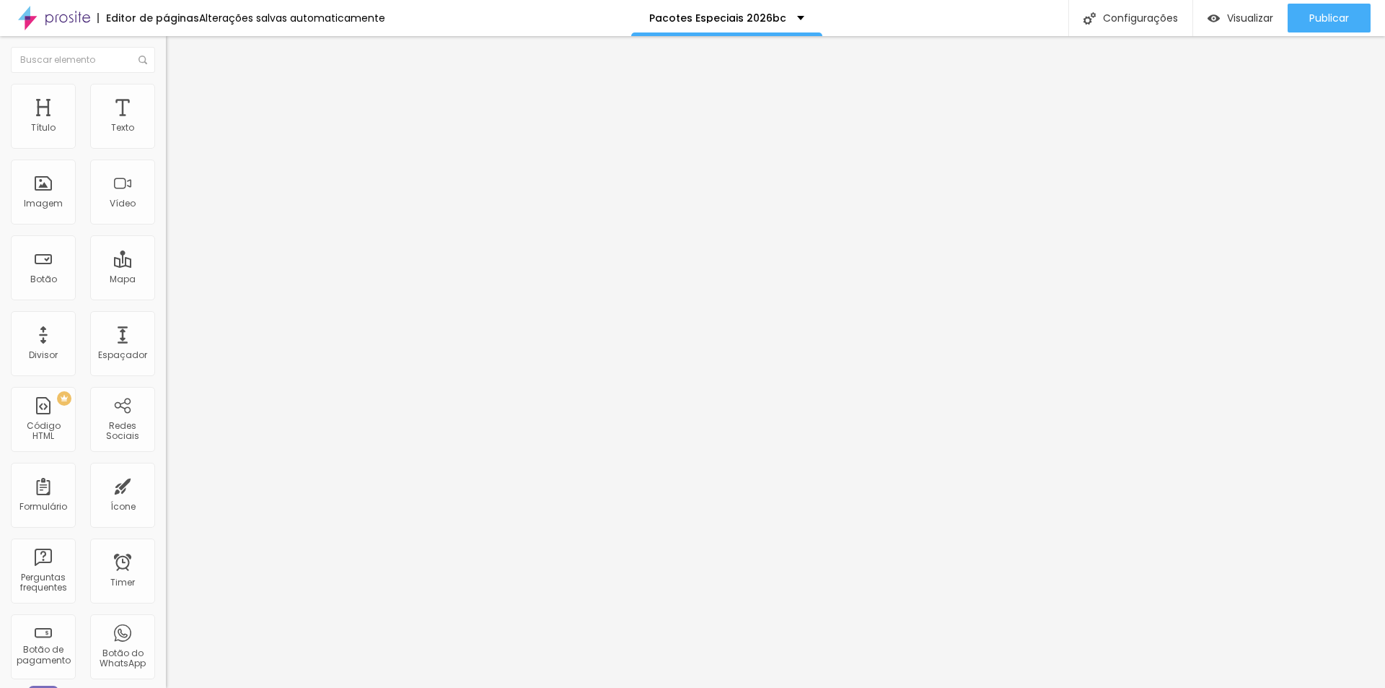
type input "85"
type input "90"
type input "85"
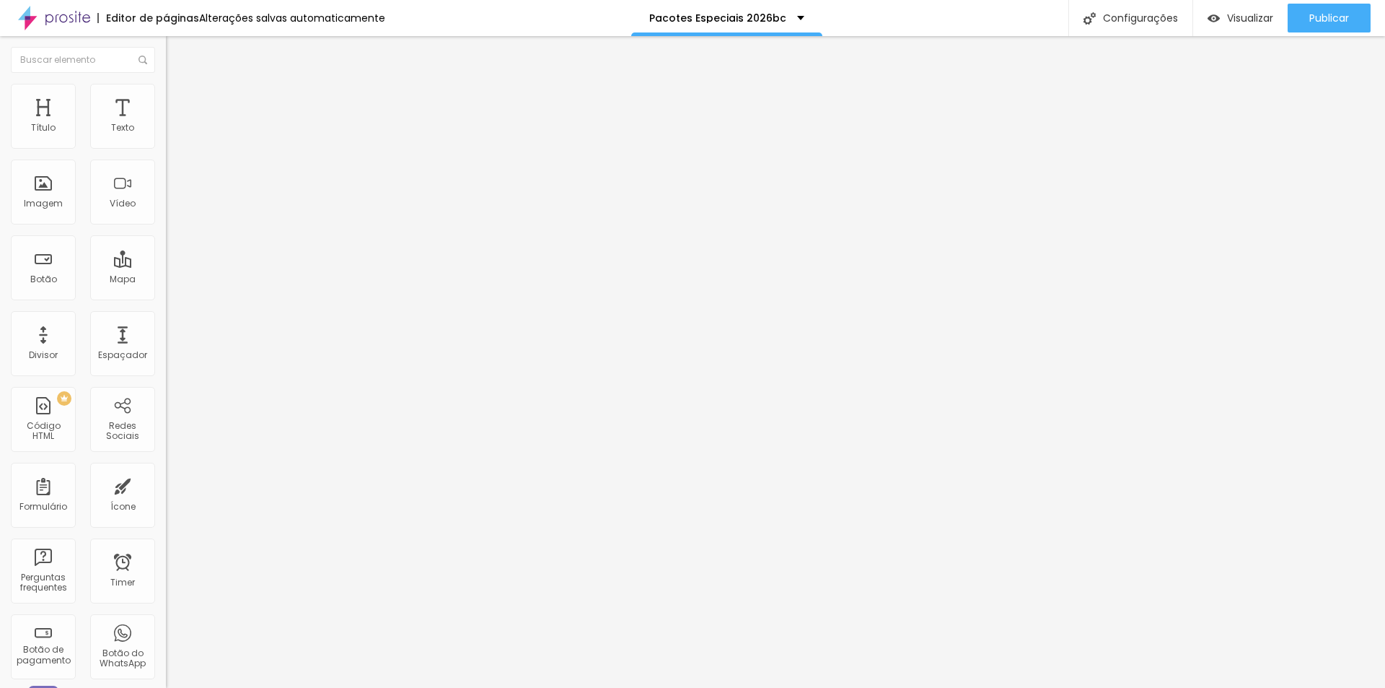
type input "80"
click at [166, 148] on input "range" at bounding box center [212, 142] width 93 height 12
click at [166, 98] on img at bounding box center [172, 104] width 13 height 13
click at [166, 124] on span "Trocar imagem" at bounding box center [205, 118] width 79 height 12
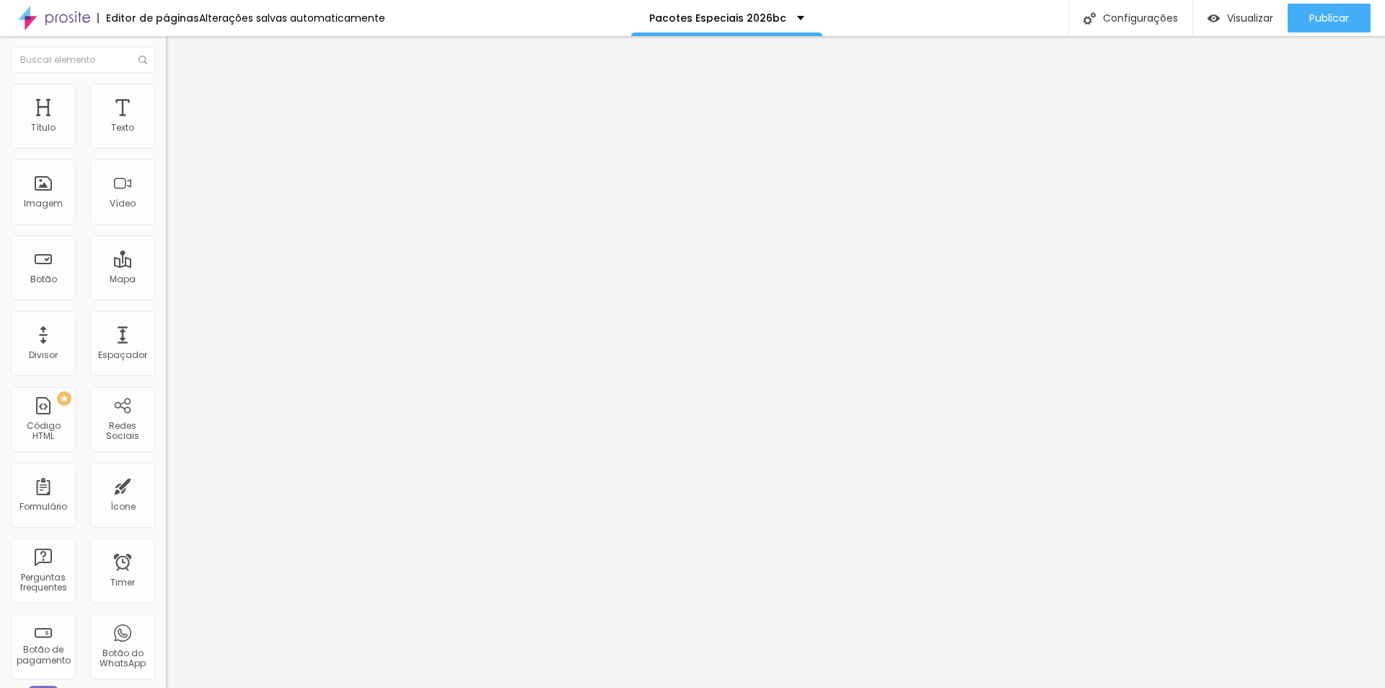
click at [1323, 22] on span "Publicar" at bounding box center [1330, 18] width 40 height 12
click at [166, 124] on span "Trocar imagem" at bounding box center [205, 118] width 79 height 12
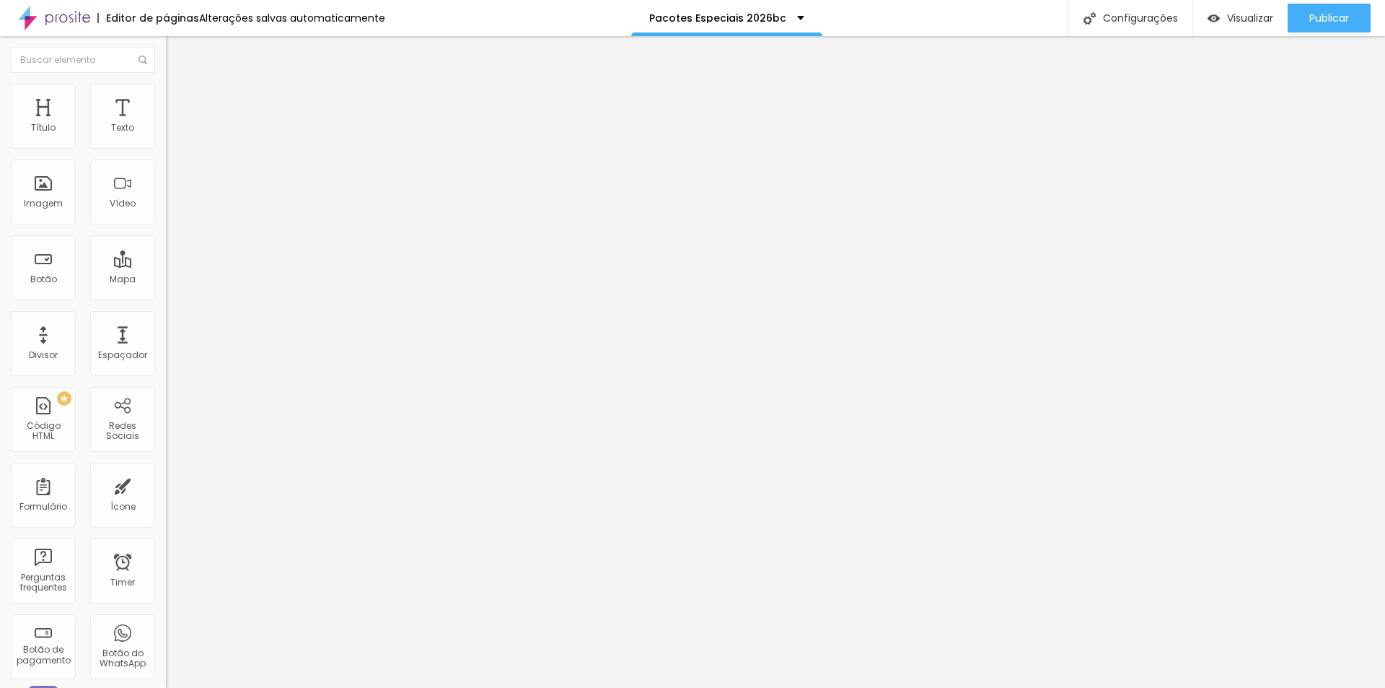
click at [1335, 14] on span "Publicar" at bounding box center [1330, 18] width 40 height 12
click at [166, 124] on span "Trocar imagem" at bounding box center [205, 118] width 79 height 12
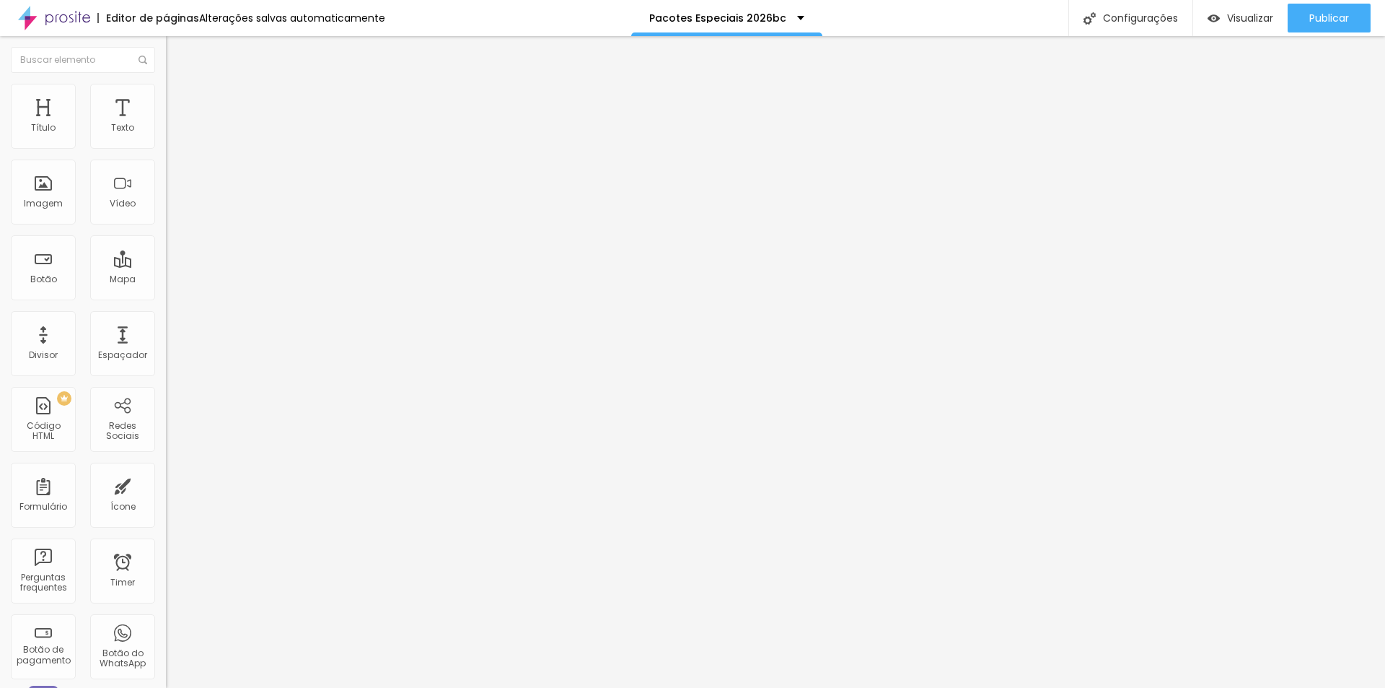
click at [1319, 17] on span "Publicar" at bounding box center [1330, 18] width 40 height 12
click at [166, 124] on span "Trocar imagem" at bounding box center [205, 118] width 79 height 12
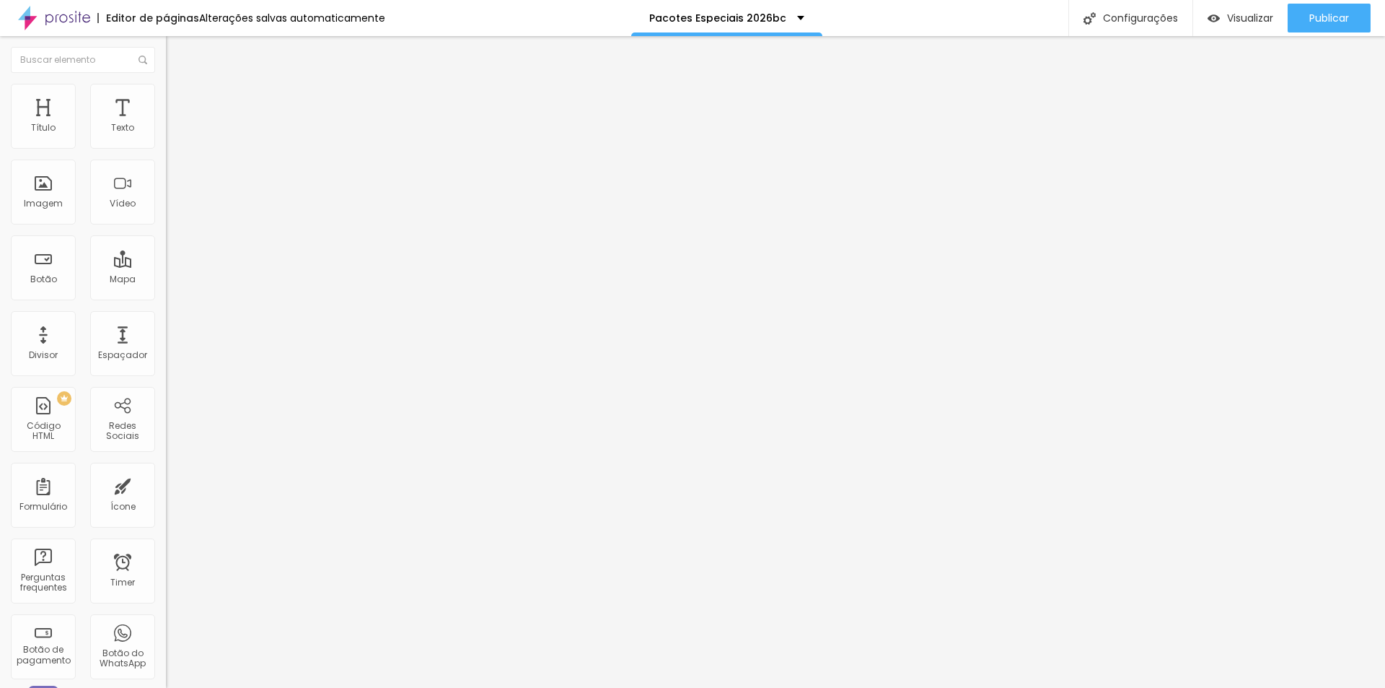
drag, startPoint x: 1074, startPoint y: 104, endPoint x: 1085, endPoint y: 240, distance: 136.1
click at [1326, 9] on div "Publicar" at bounding box center [1330, 18] width 40 height 29
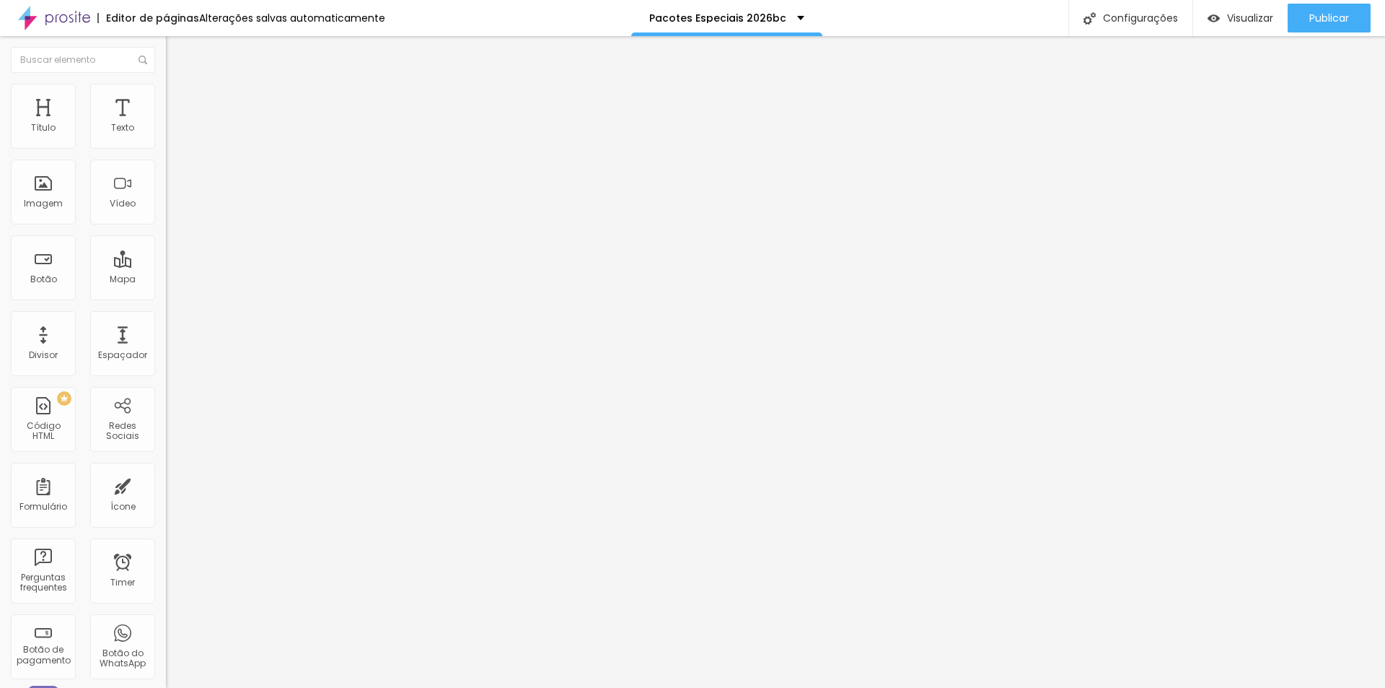
click at [166, 89] on img at bounding box center [172, 90] width 13 height 13
click at [179, 102] on span "Avançado" at bounding box center [203, 108] width 48 height 12
type input "2"
type input "4"
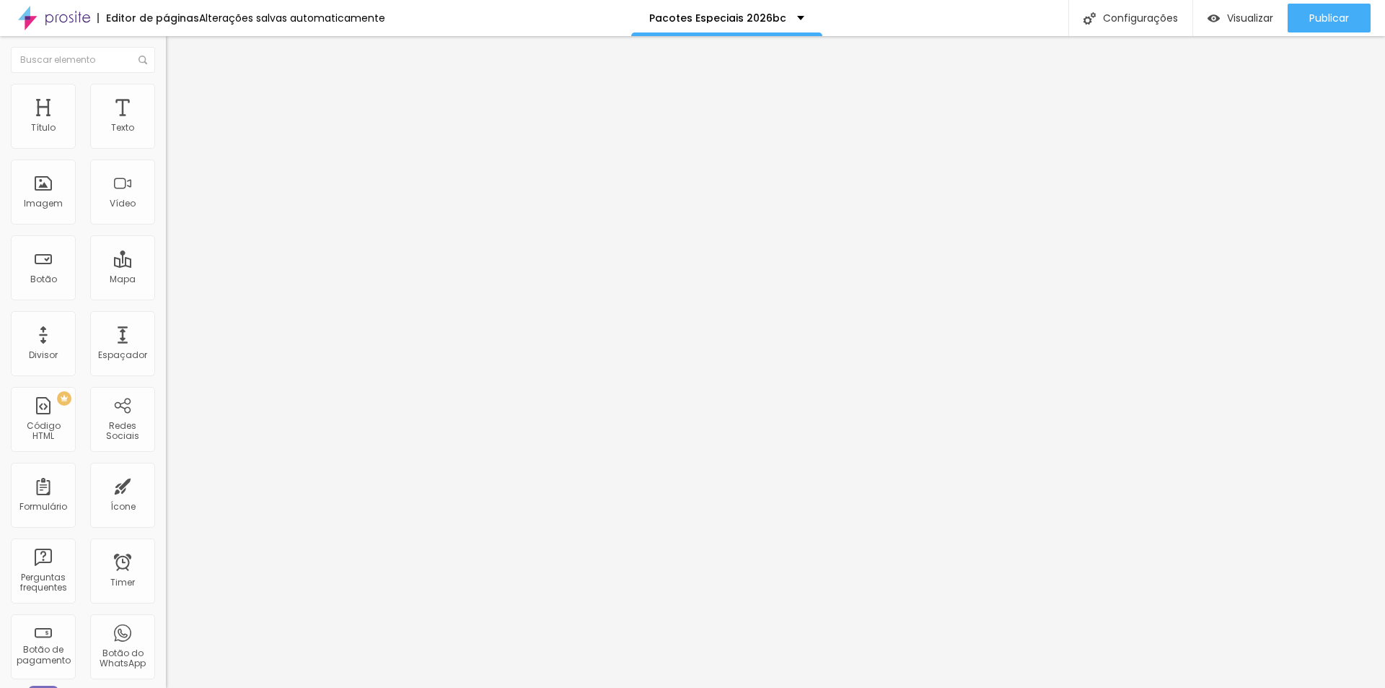
type input "4"
type input "5"
type input "7"
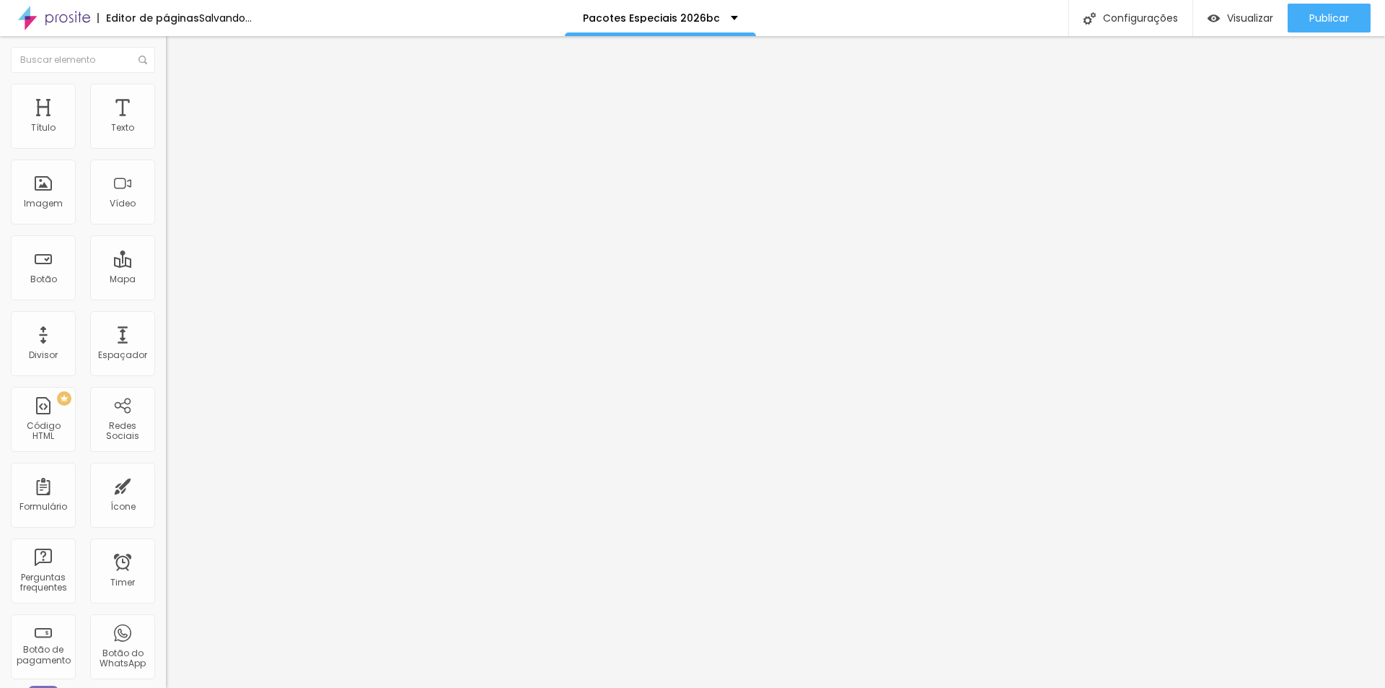
type input "8"
type input "7"
type input "6"
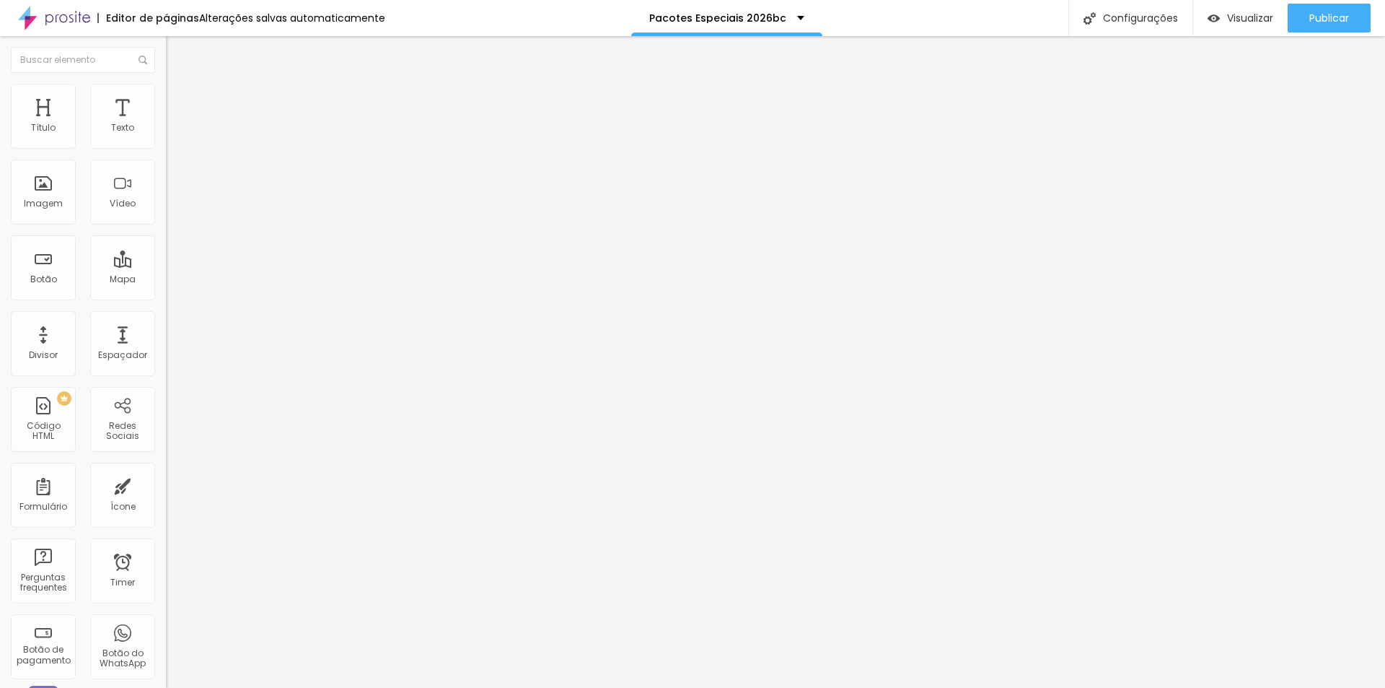
type input "6"
type input "5"
type input "4"
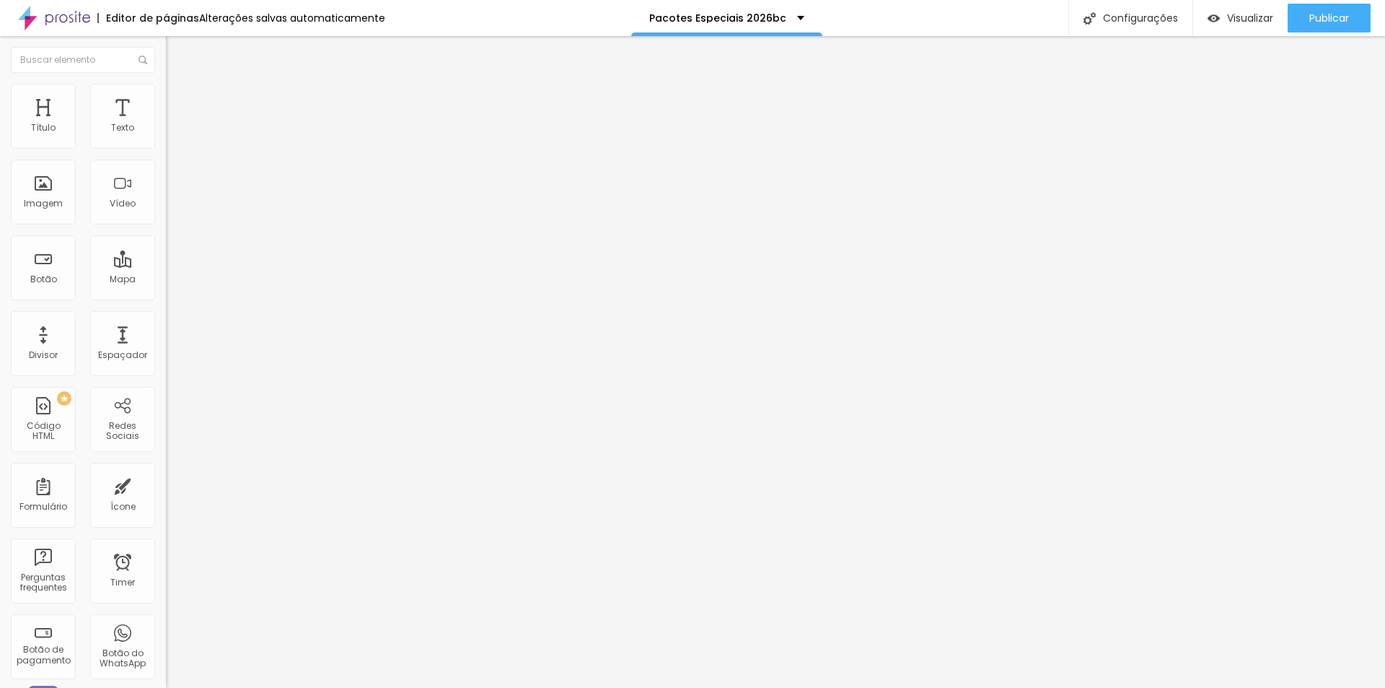
type input "5"
type input "6"
type input "5"
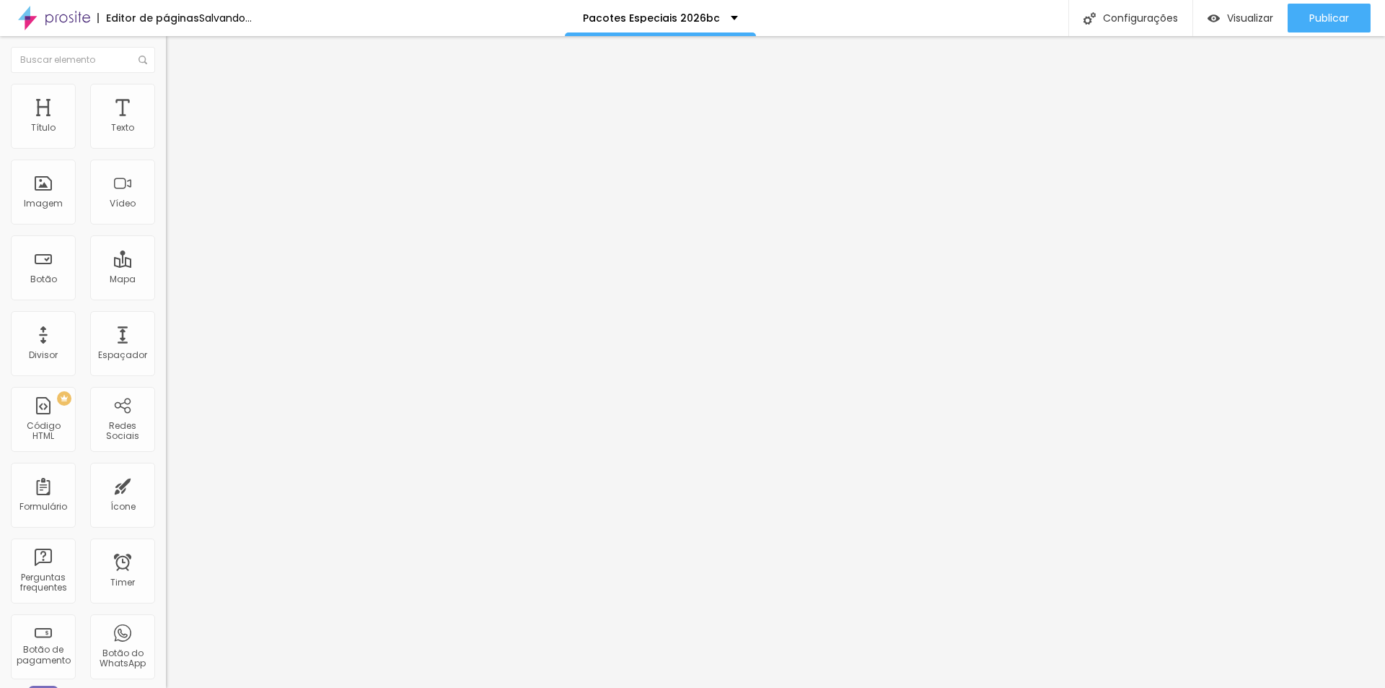
type input "5"
click at [166, 280] on input "range" at bounding box center [212, 286] width 93 height 12
click at [166, 98] on li "Avançado" at bounding box center [249, 105] width 166 height 14
type input "2"
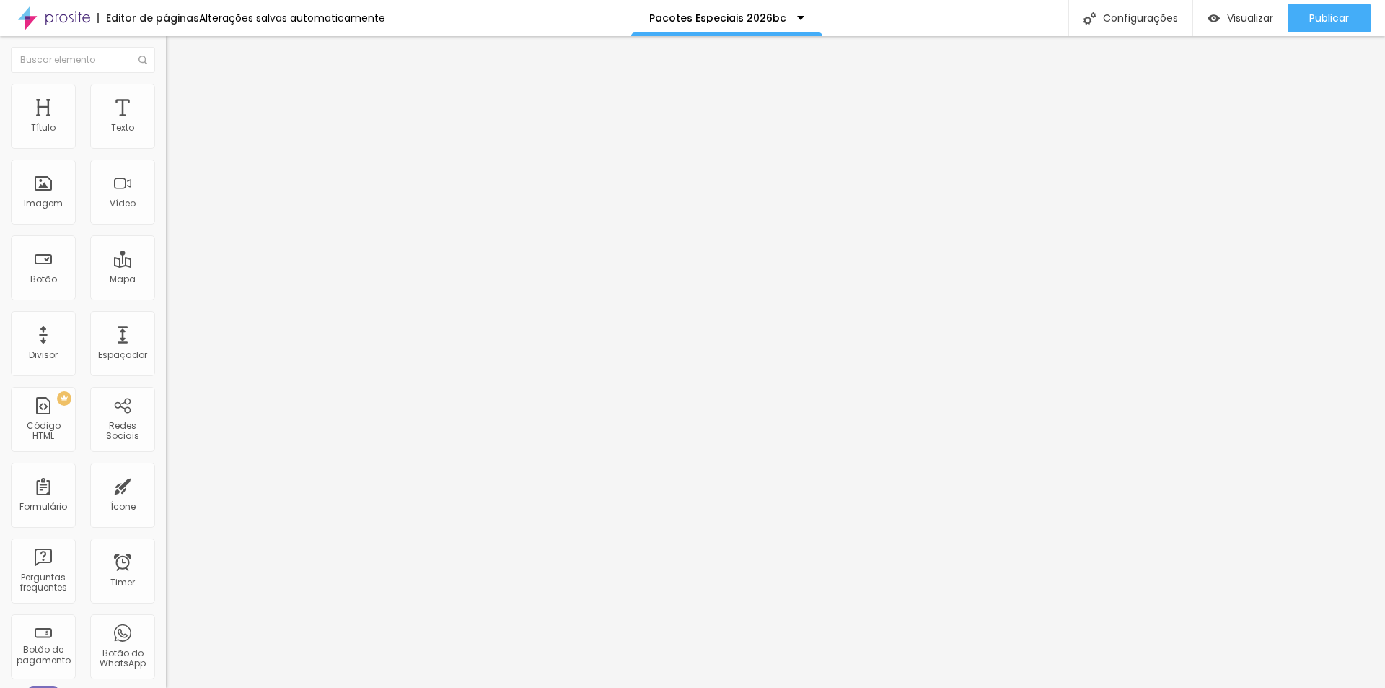
type input "2"
type input "3"
type input "4"
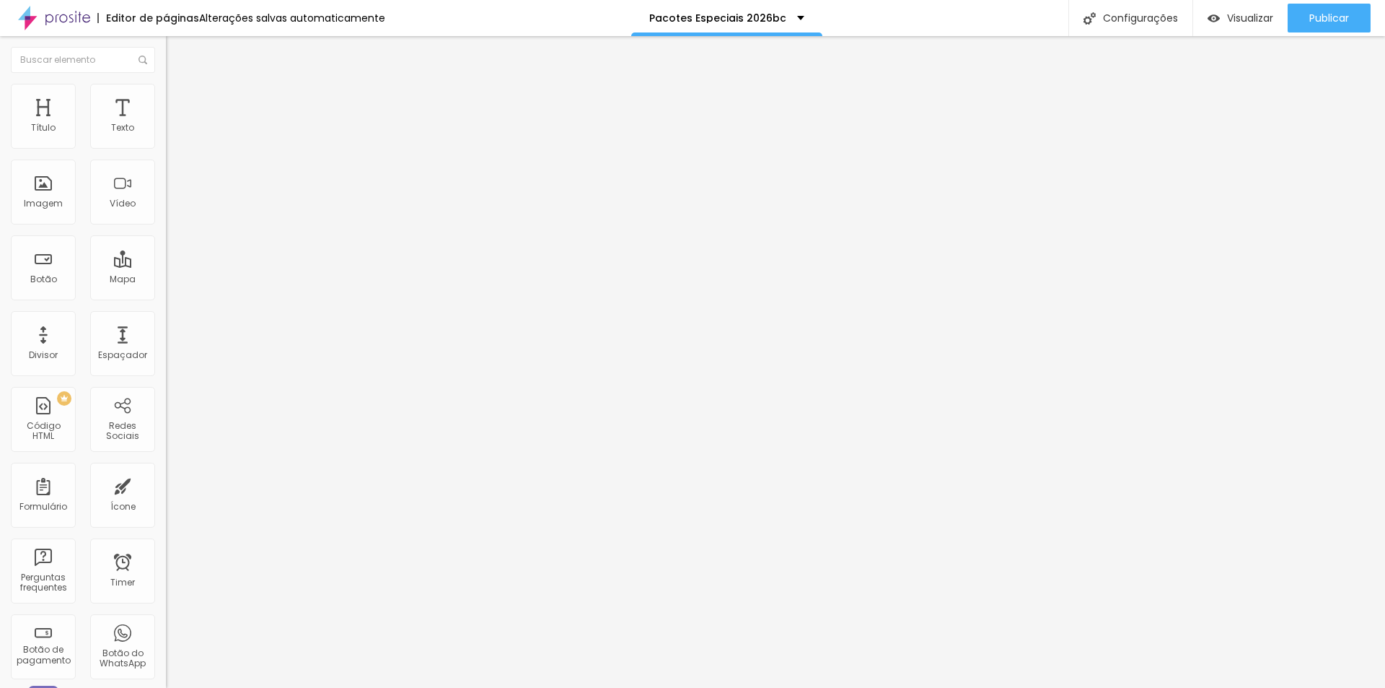
type input "5"
type input "6"
type input "5"
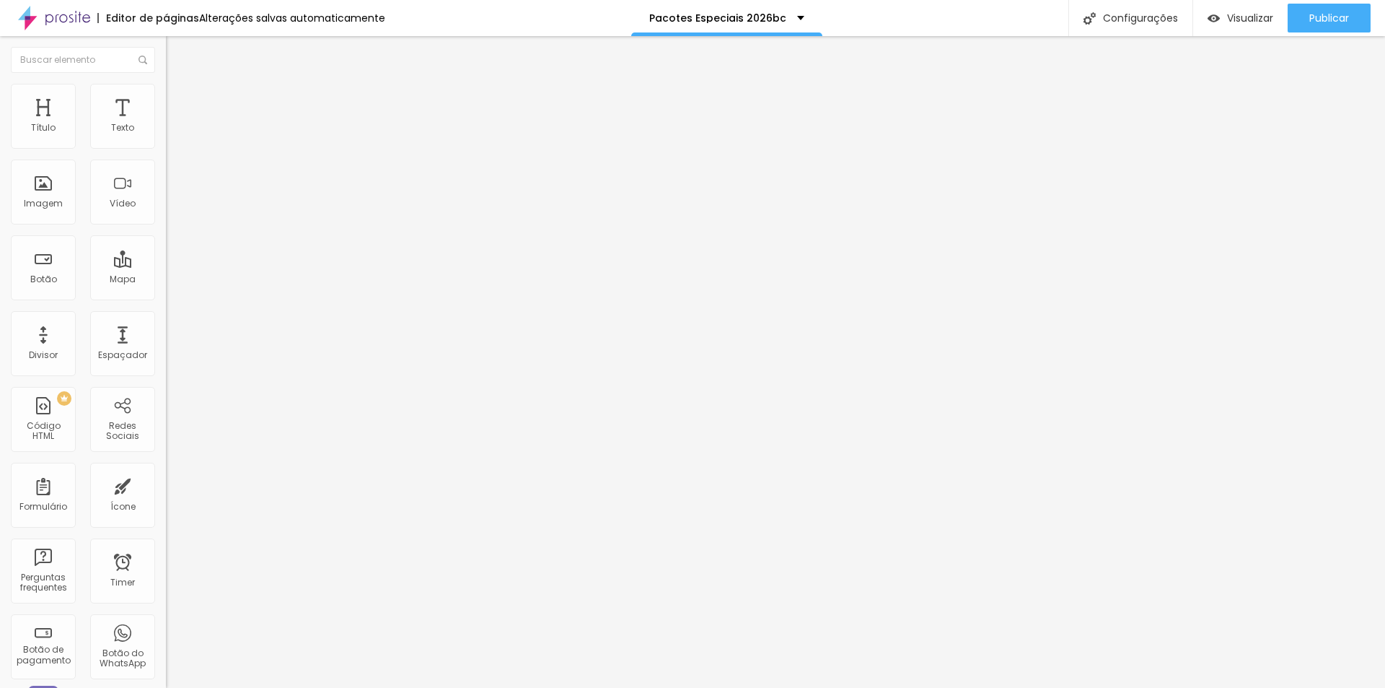
type input "5"
click at [166, 280] on input "range" at bounding box center [212, 286] width 93 height 12
click at [166, 124] on span "Trocar imagem" at bounding box center [205, 118] width 79 height 12
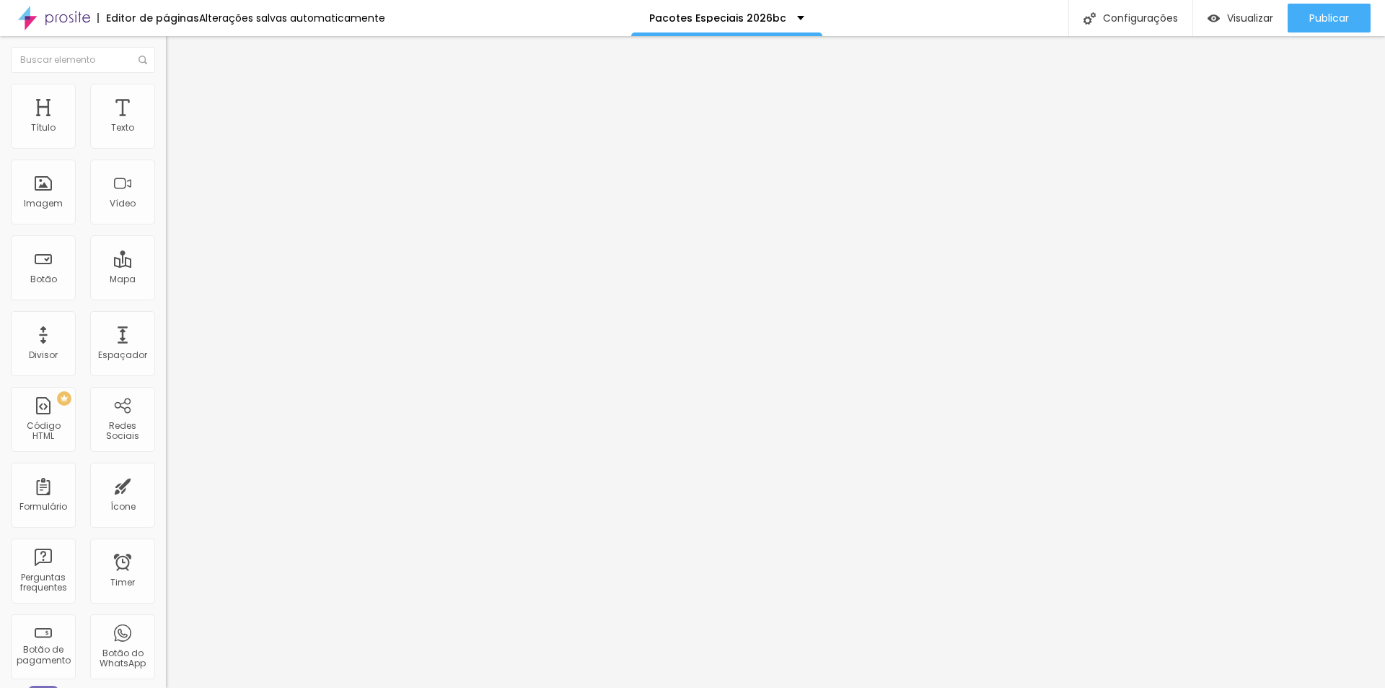
click at [166, 124] on span "Trocar imagem" at bounding box center [205, 118] width 79 height 12
